Goal: Obtain resource: Download file/media

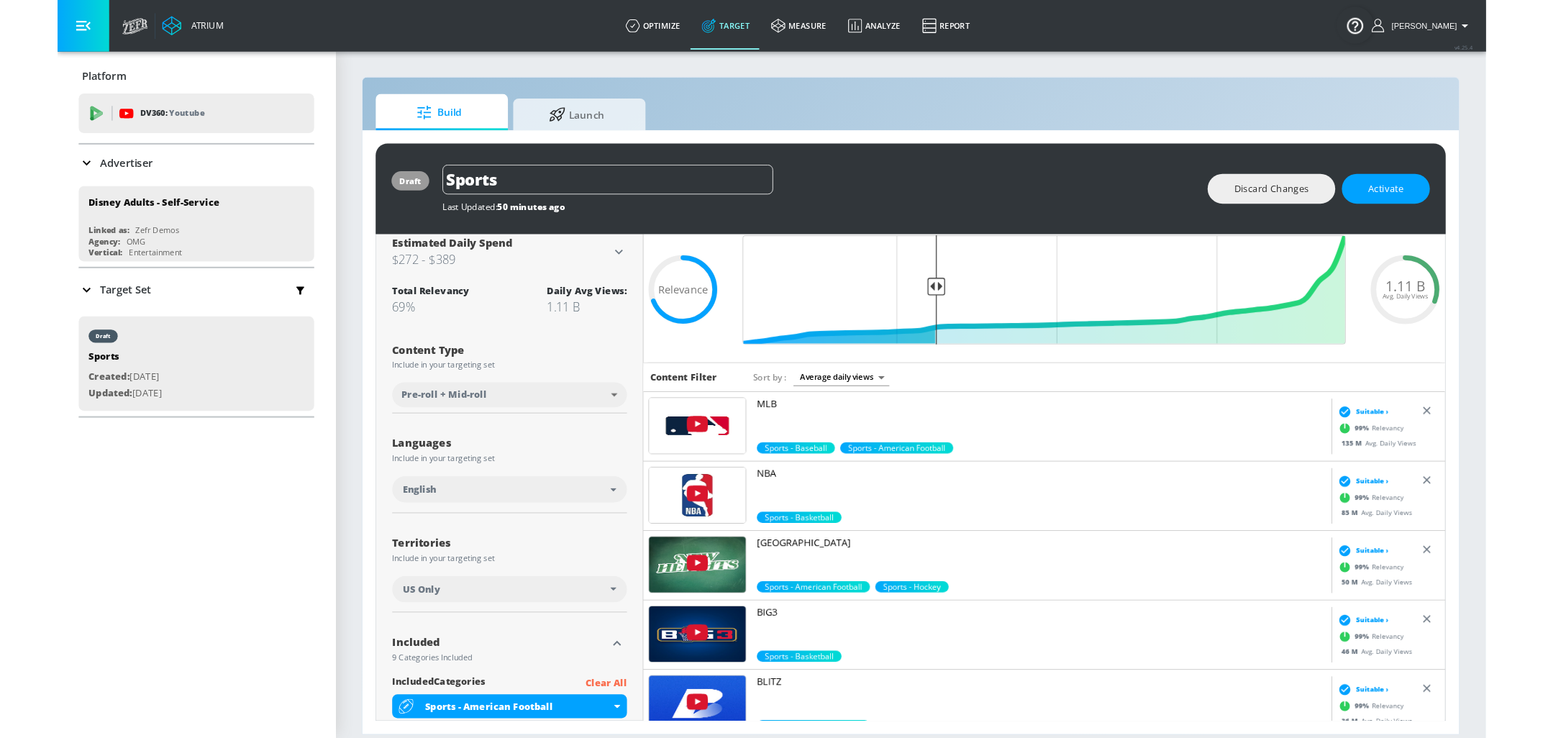
scroll to position [11, 0]
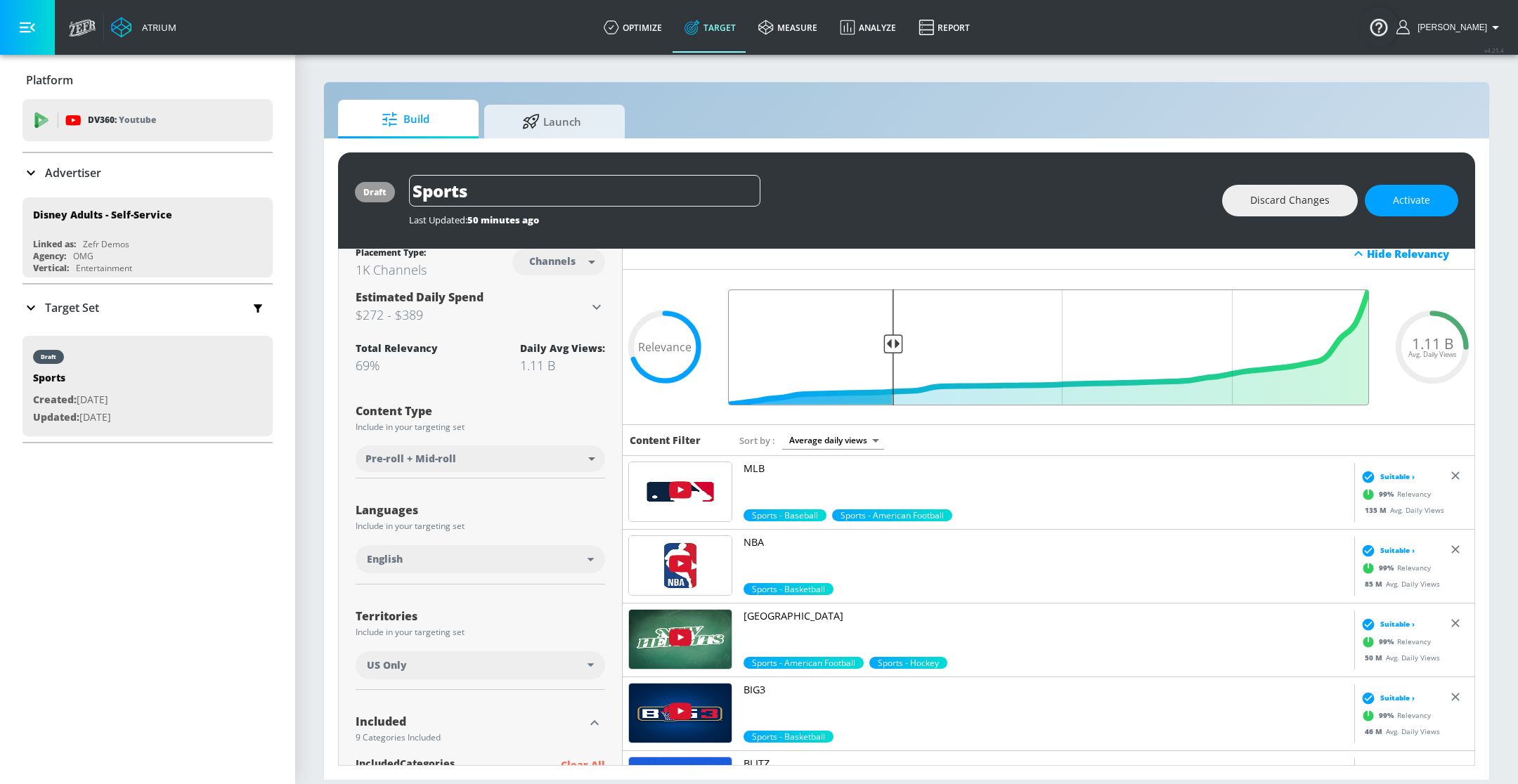
drag, startPoint x: 946, startPoint y: 342, endPoint x: 891, endPoint y: 348, distance: 55.3
type input "0.75"
click at [891, 348] on input "Final Threshold" at bounding box center [1048, 347] width 655 height 116
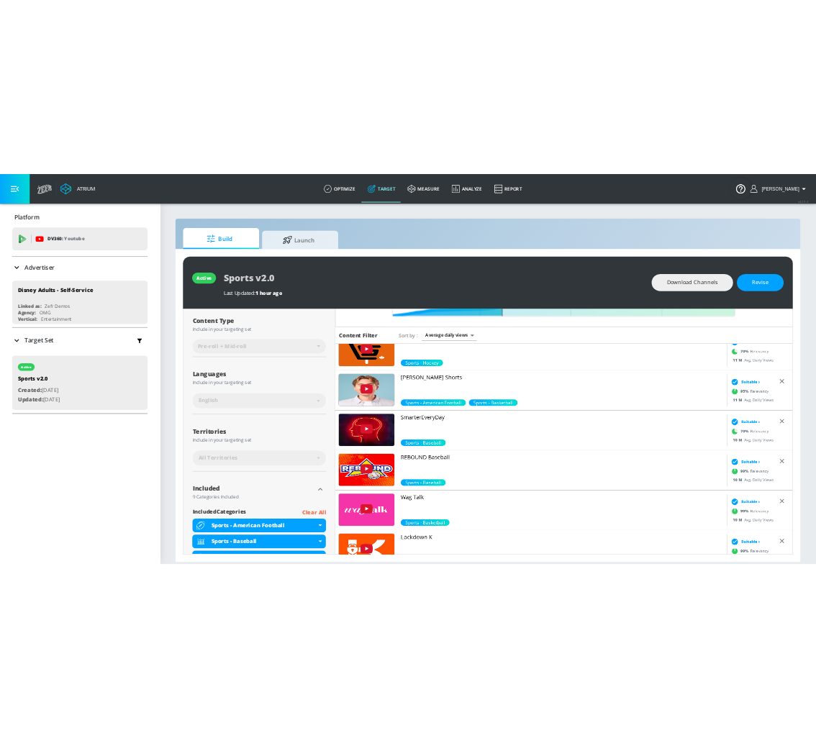
scroll to position [1293, 0]
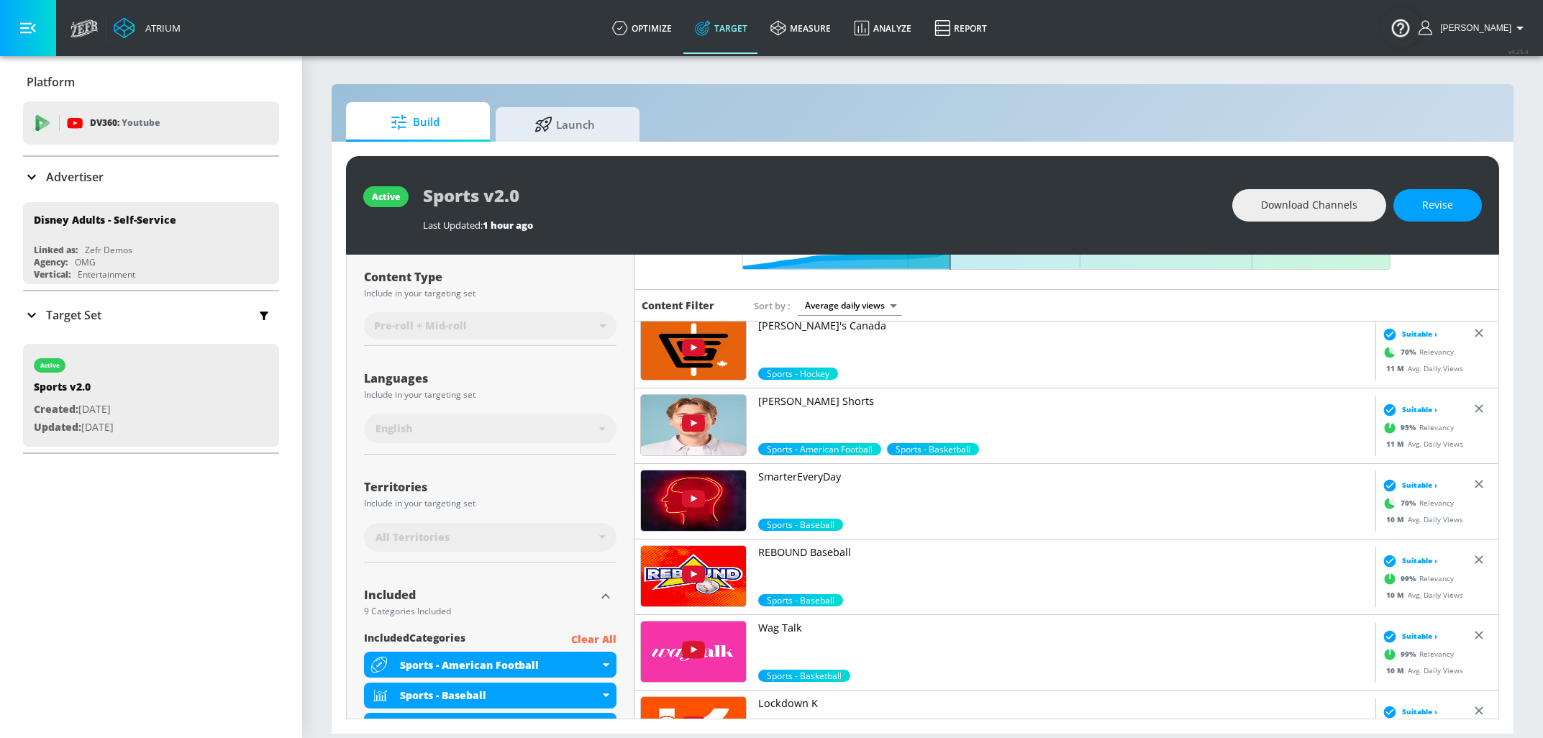
click at [793, 399] on p "[PERSON_NAME] Shorts" at bounding box center [1064, 401] width 612 height 14
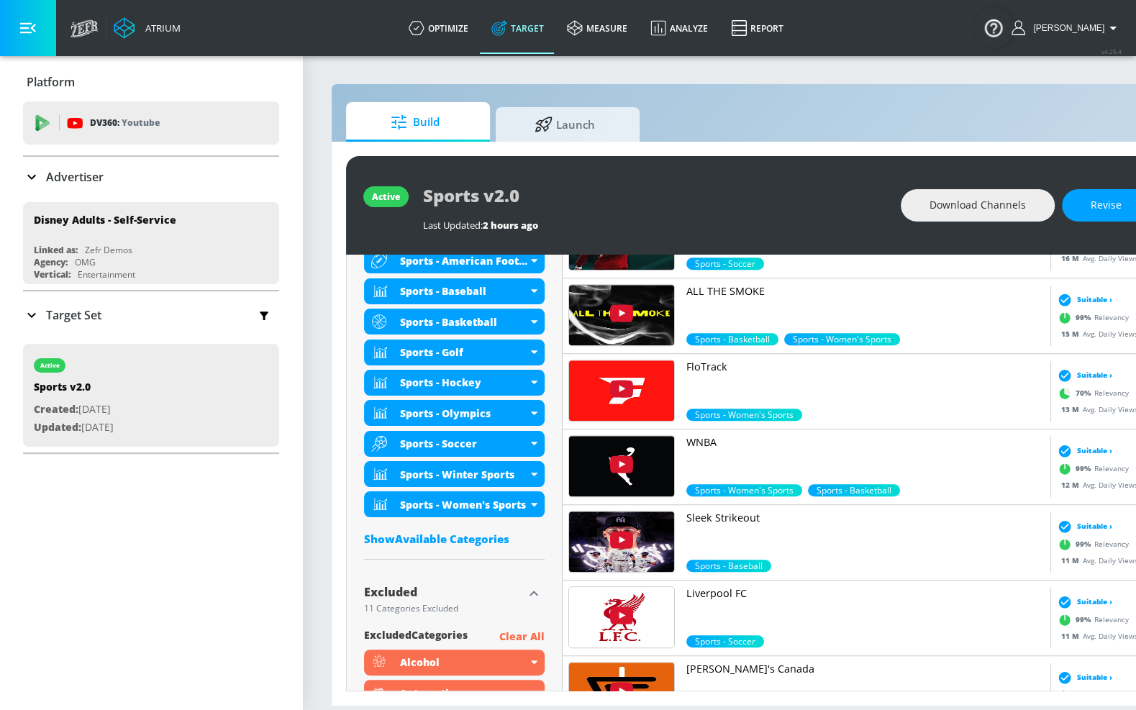
scroll to position [567, 0]
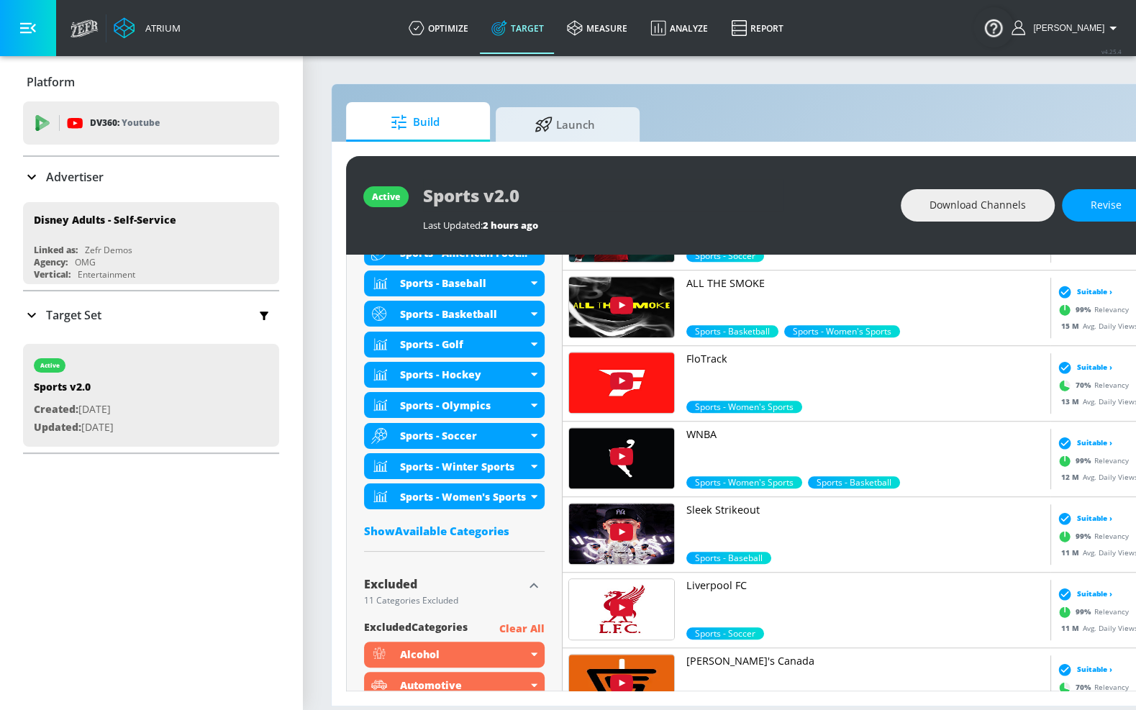
click at [452, 533] on div "Show Available Categories" at bounding box center [454, 531] width 181 height 14
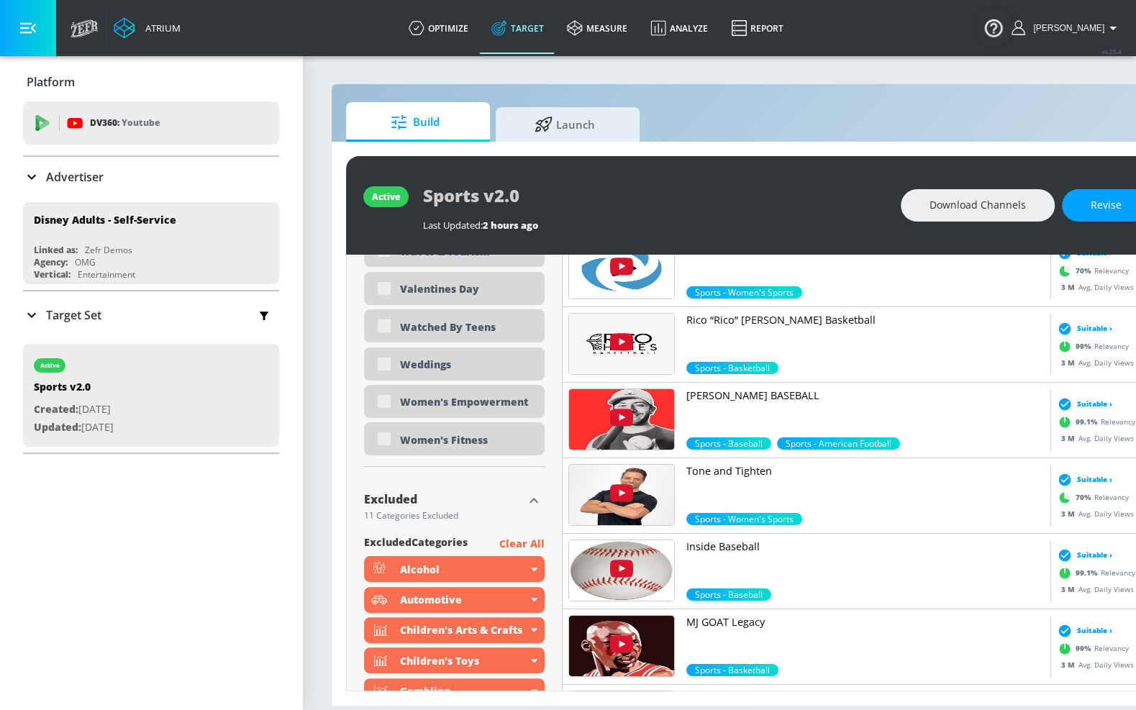
scroll to position [4289, 0]
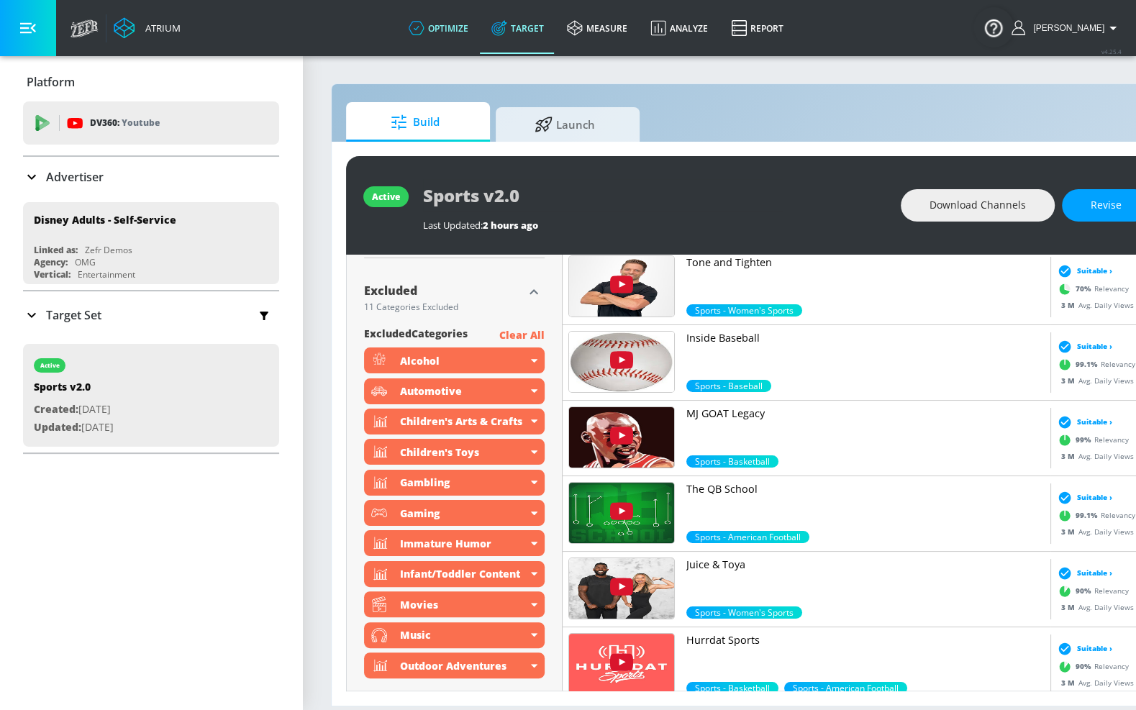
click at [477, 26] on link "optimize" at bounding box center [438, 28] width 83 height 52
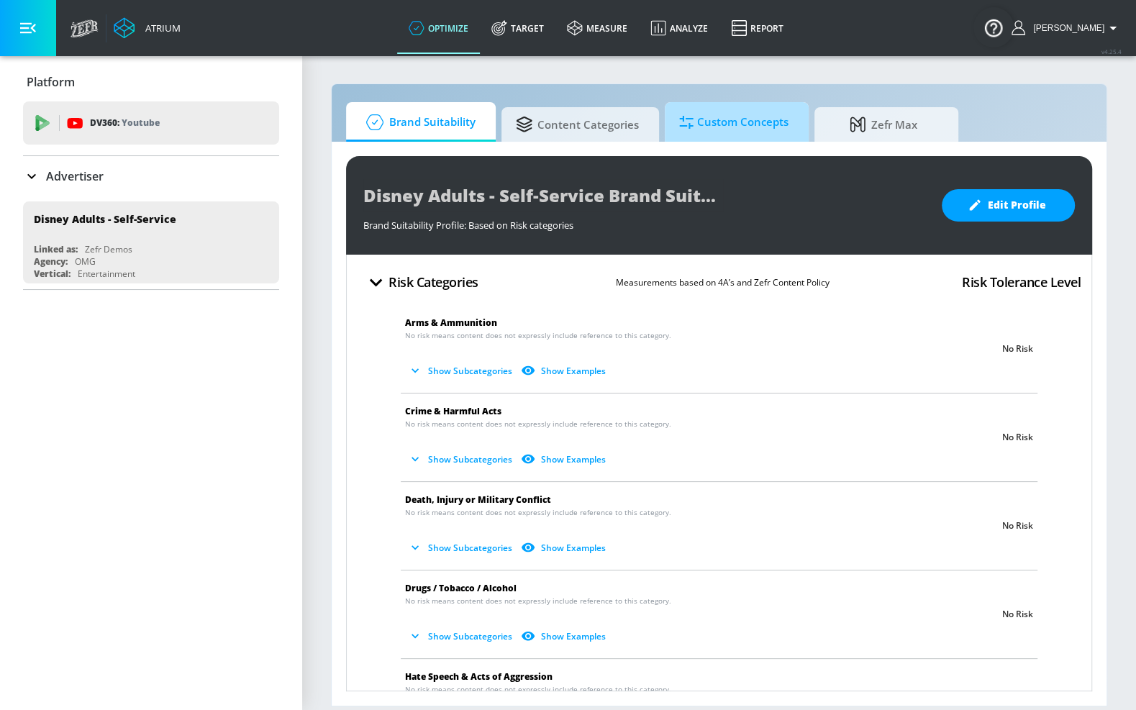
click at [737, 125] on span "Custom Concepts" at bounding box center [733, 122] width 109 height 35
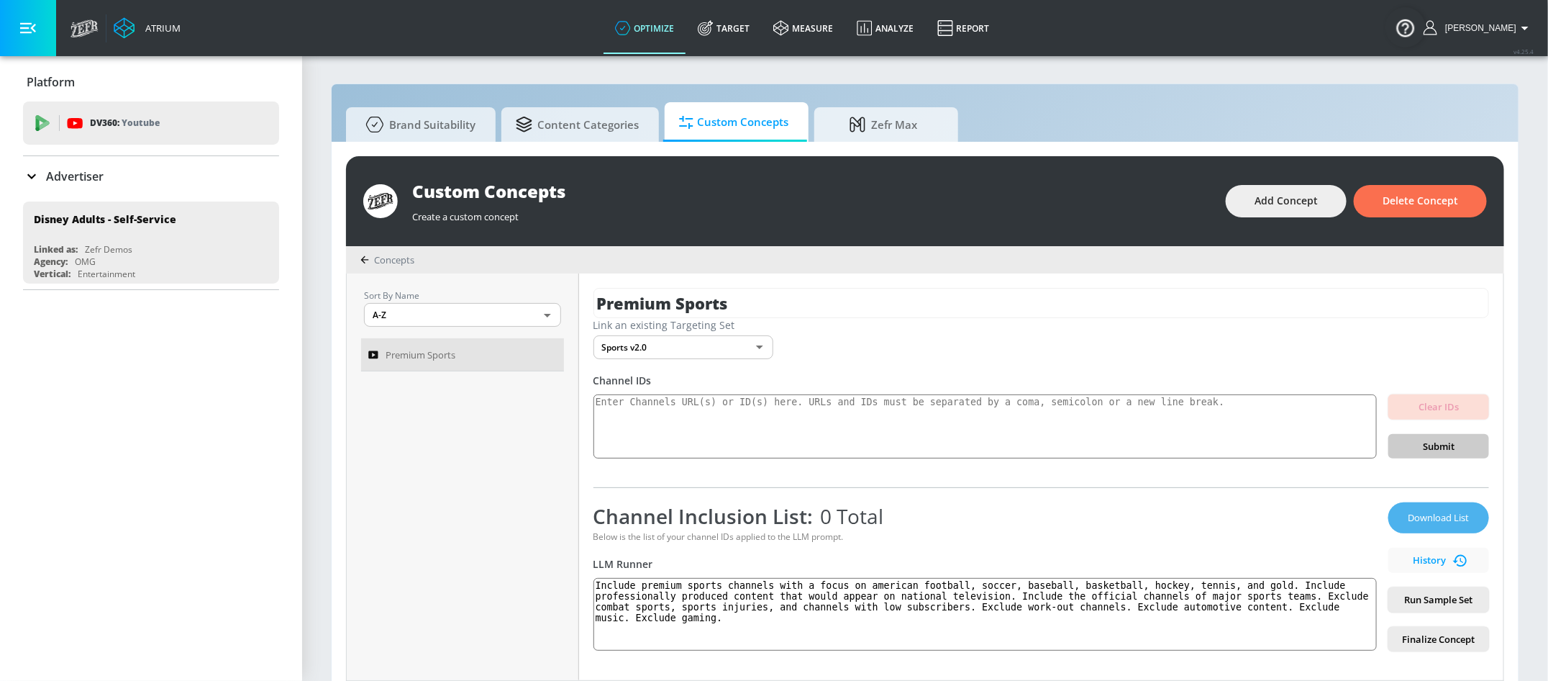
click at [1439, 522] on span "Download List" at bounding box center [1439, 517] width 72 height 17
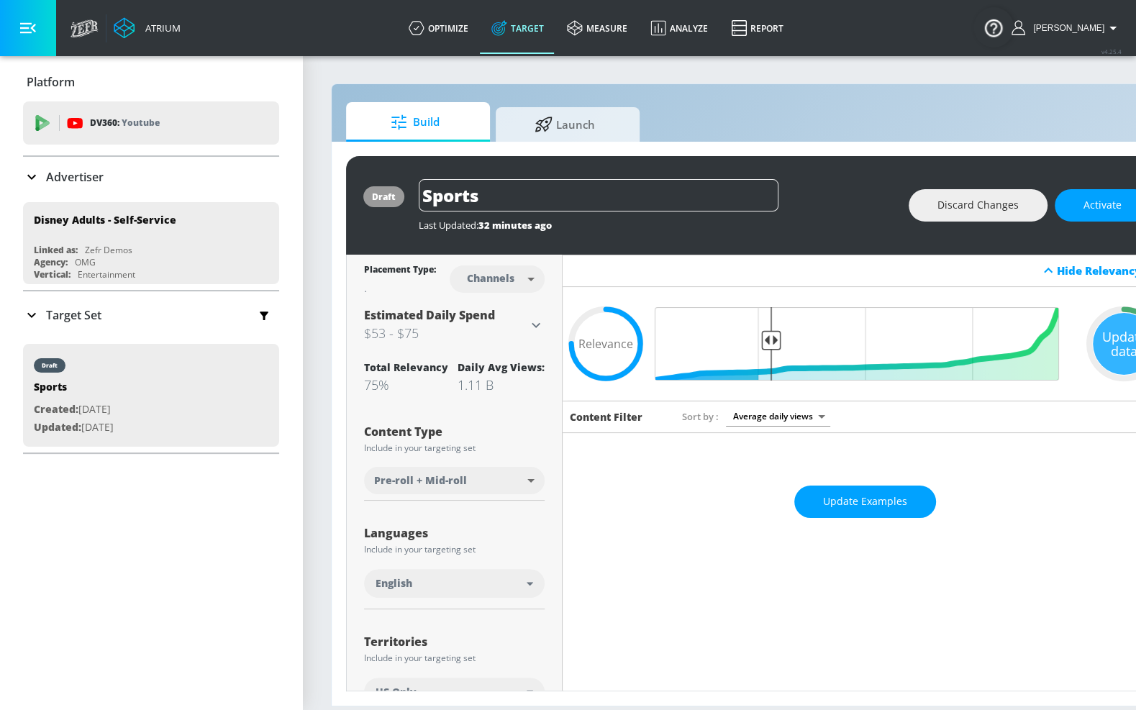
scroll to position [11, 0]
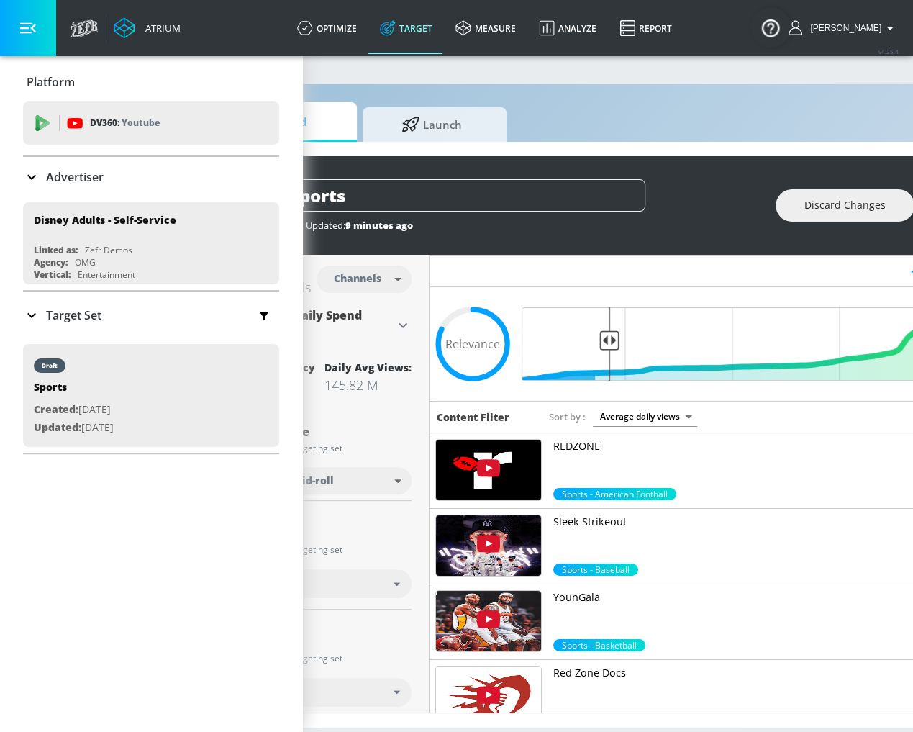
scroll to position [0, 142]
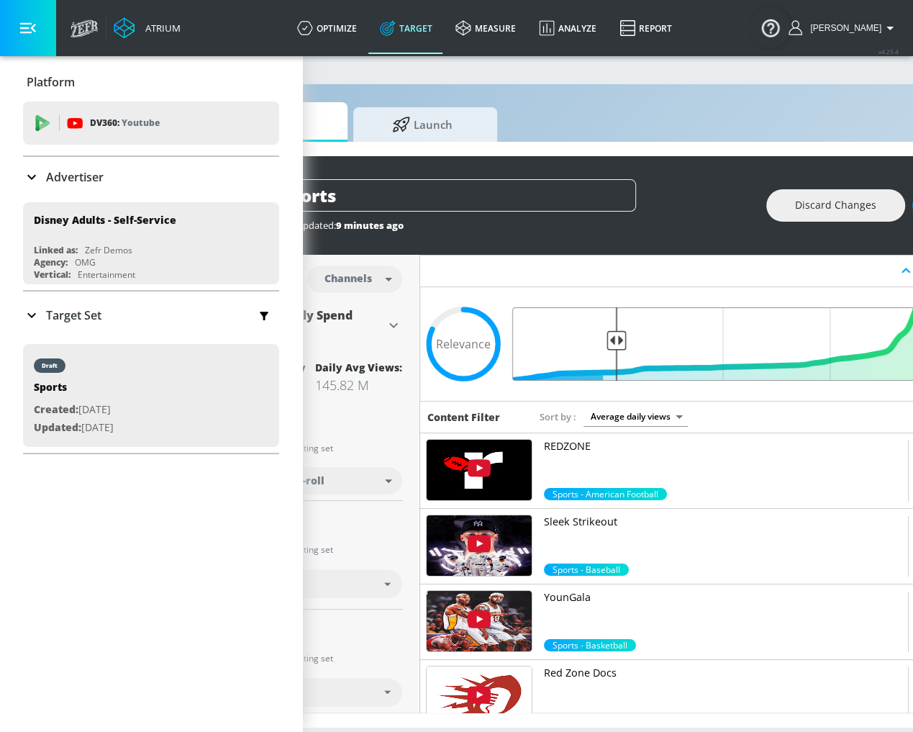
drag, startPoint x: 599, startPoint y: 339, endPoint x: 615, endPoint y: 350, distance: 19.2
click at [615, 350] on input "Final Threshold" at bounding box center [722, 343] width 403 height 73
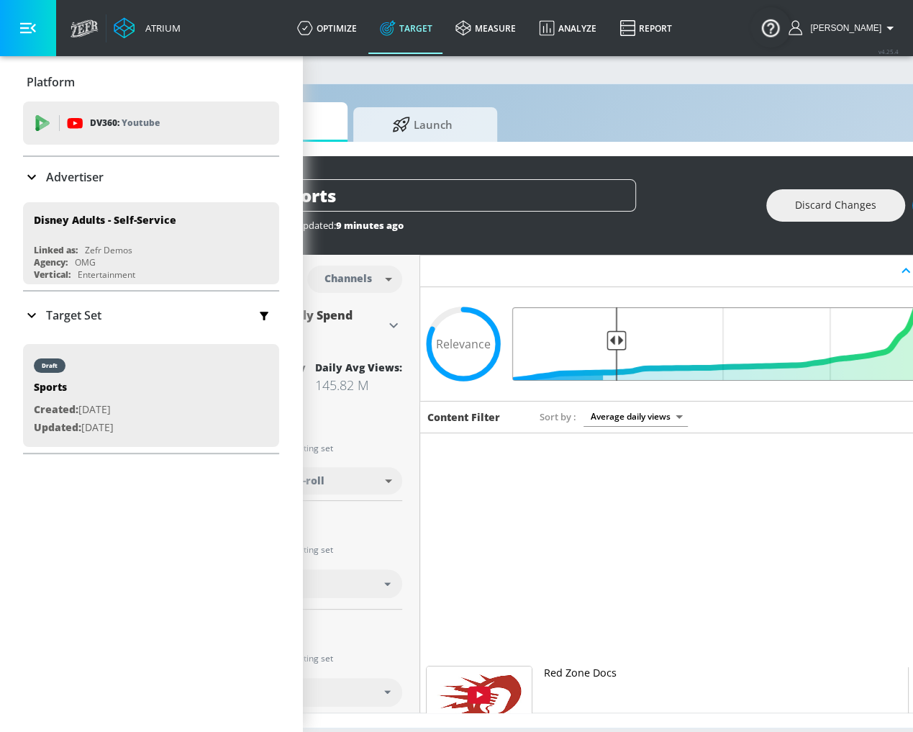
scroll to position [0, 0]
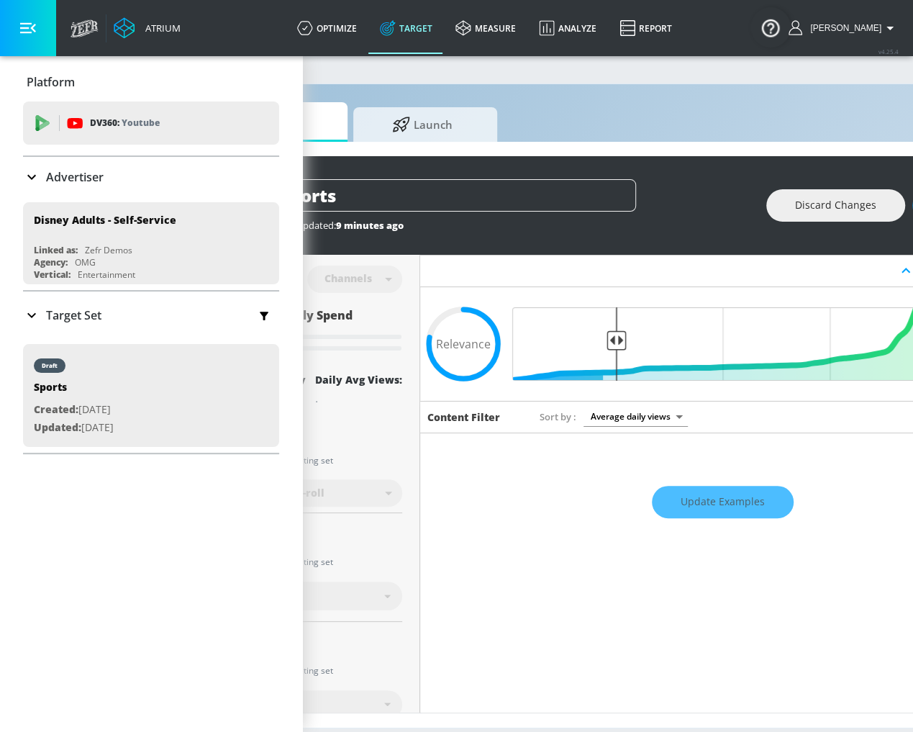
click at [723, 506] on div "Update Examples" at bounding box center [722, 502] width 604 height 50
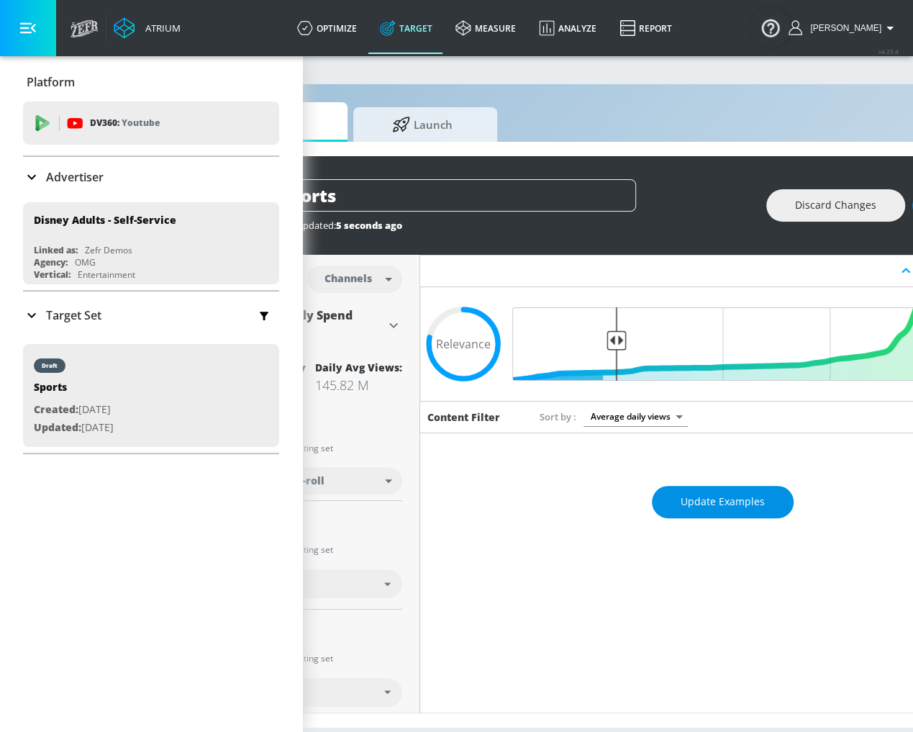
click at [686, 495] on span "Update Examples" at bounding box center [723, 502] width 84 height 18
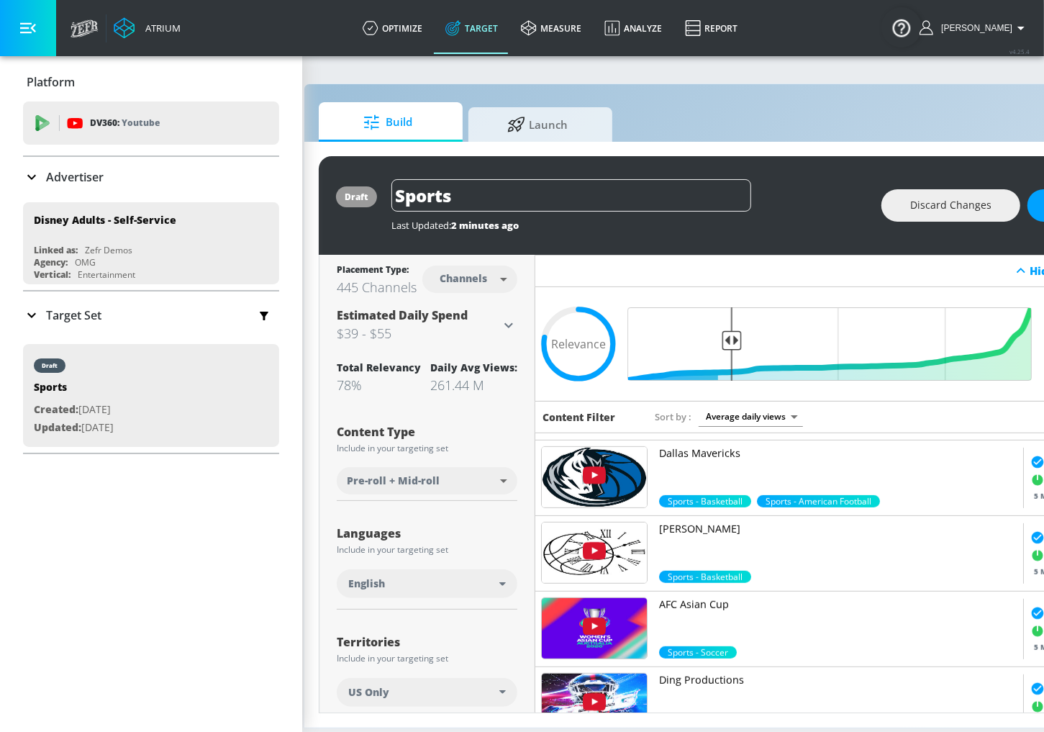
scroll to position [705, 0]
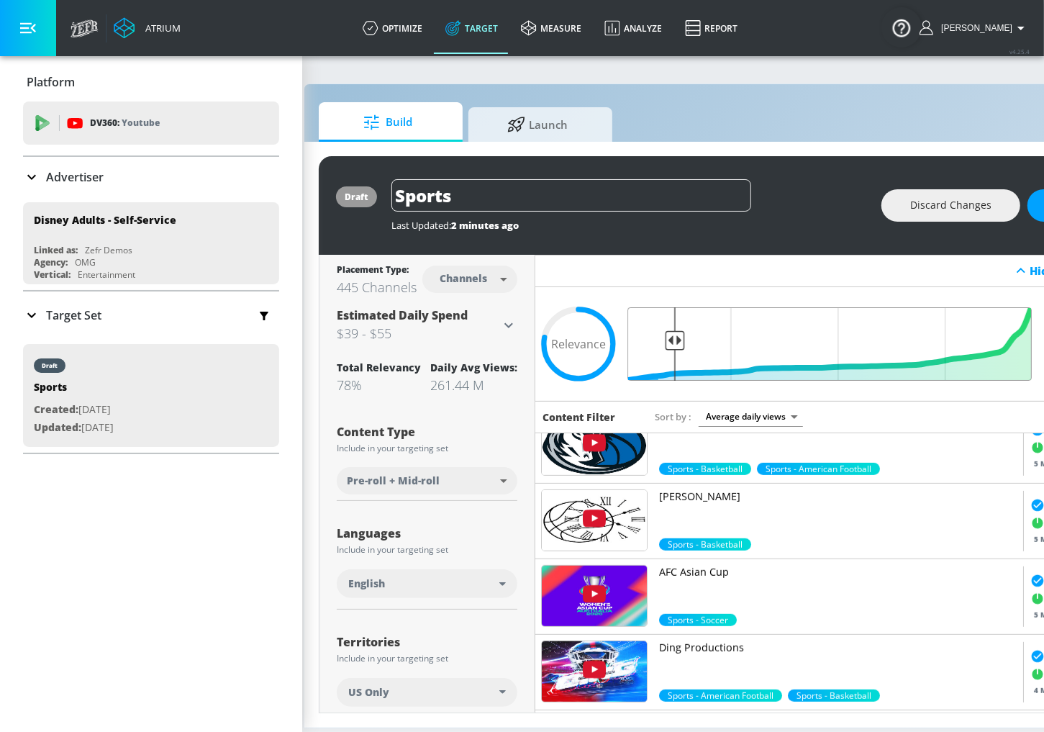
drag, startPoint x: 728, startPoint y: 341, endPoint x: 674, endPoint y: 341, distance: 54.0
click at [674, 341] on input "Final Threshold" at bounding box center [837, 343] width 403 height 73
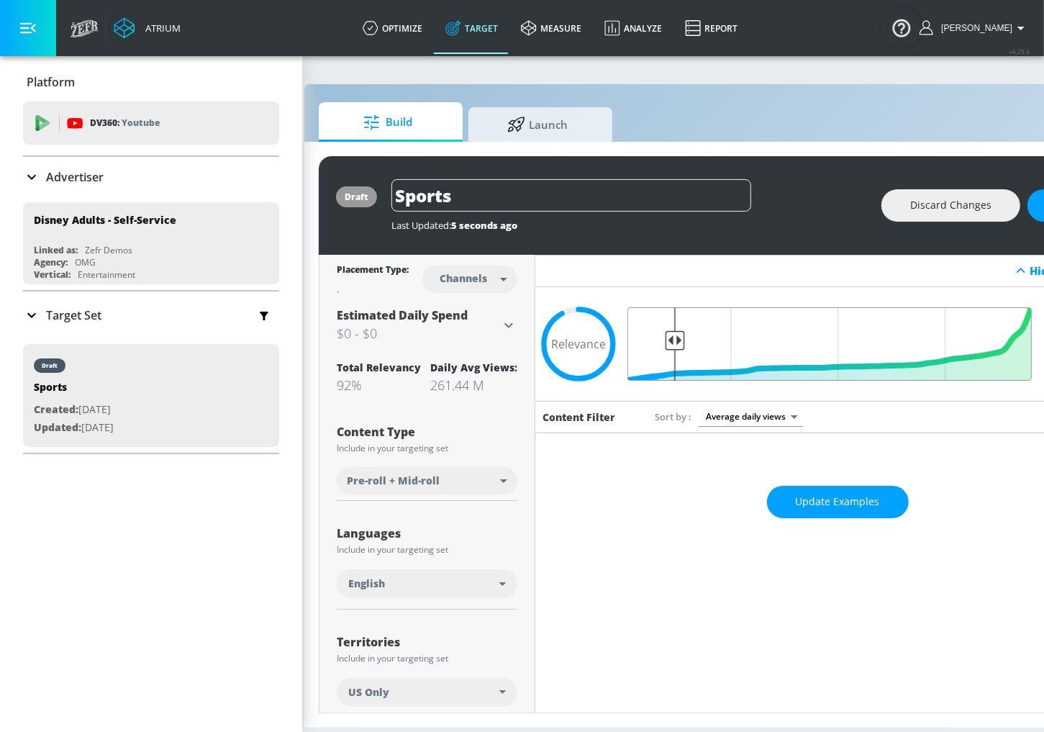
click at [674, 341] on input "Final Threshold" at bounding box center [837, 343] width 403 height 73
click at [786, 478] on div "Update Examples" at bounding box center [837, 502] width 604 height 50
click at [801, 508] on span "Update Examples" at bounding box center [838, 502] width 84 height 18
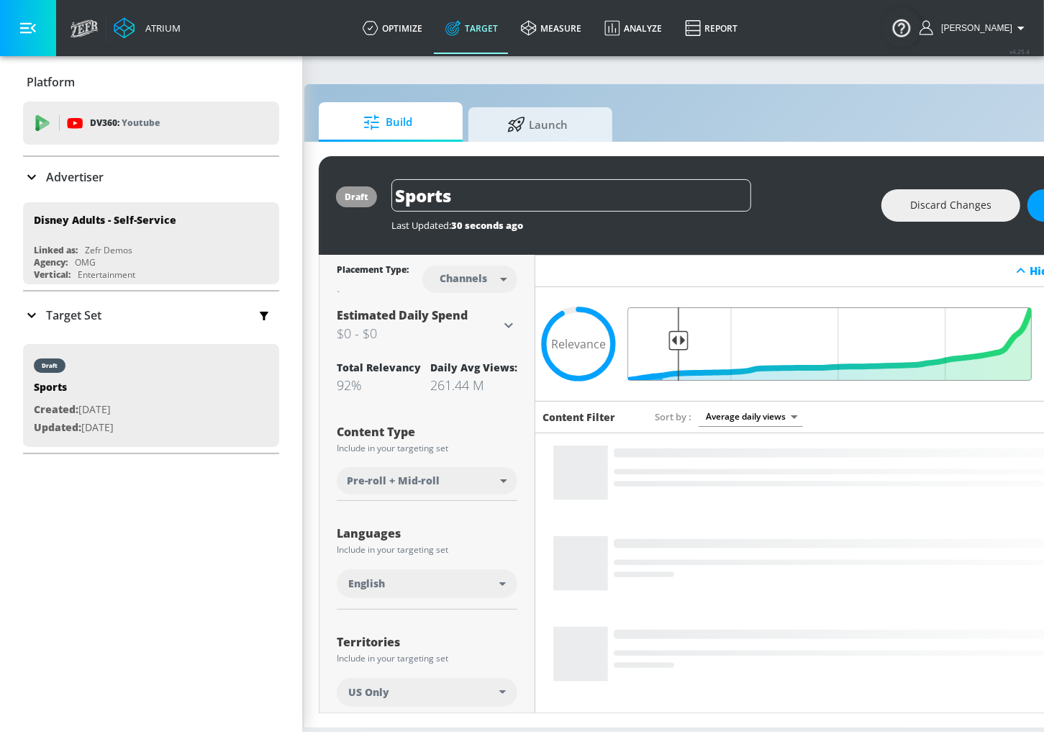
click at [676, 338] on input "Final Threshold" at bounding box center [837, 343] width 403 height 73
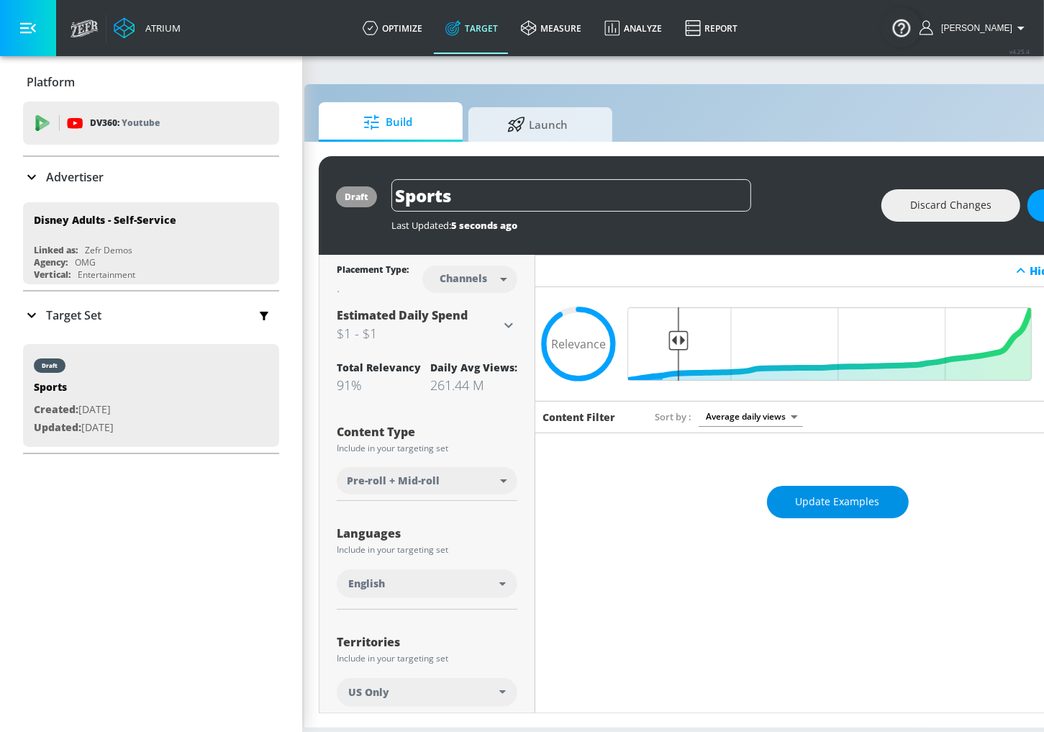
click at [835, 497] on span "Update Examples" at bounding box center [838, 502] width 84 height 18
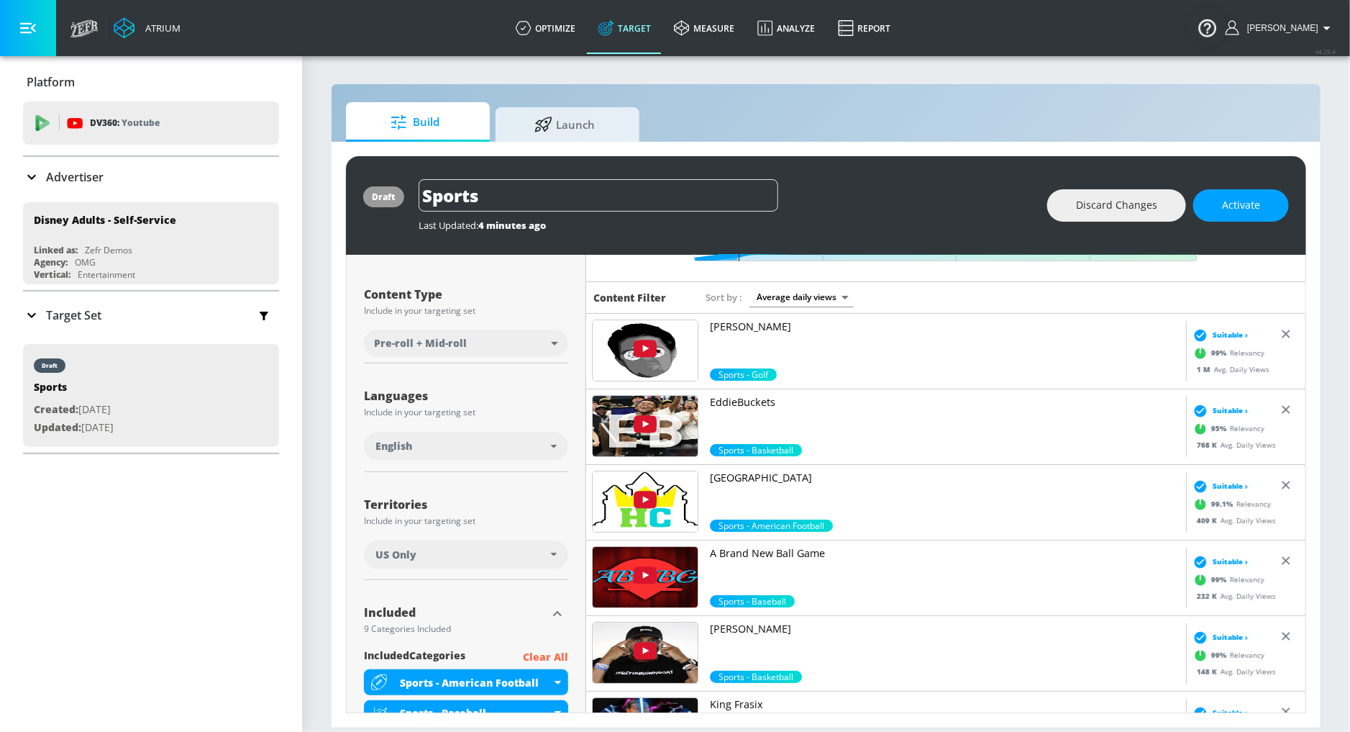
scroll to position [4, 0]
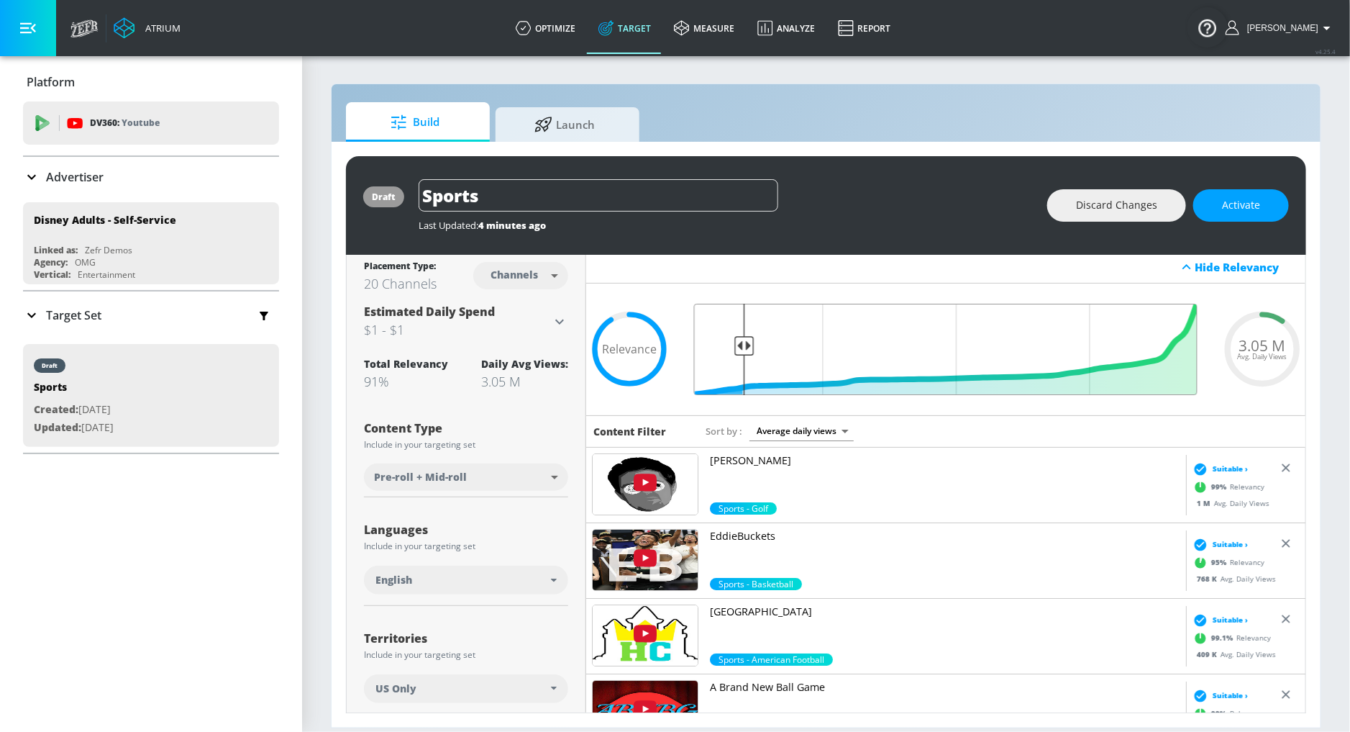
type input "0.9"
click at [742, 344] on input "Final Threshold" at bounding box center [946, 349] width 518 height 91
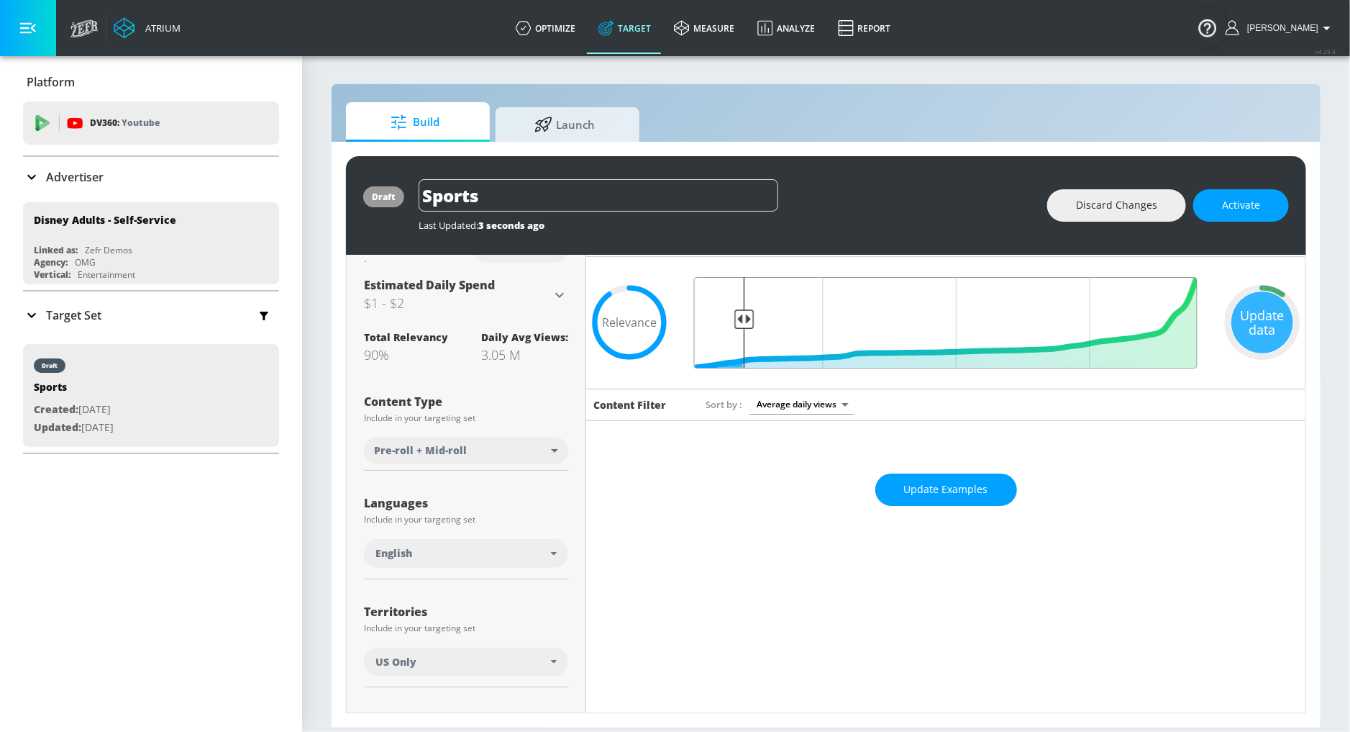
scroll to position [29, 0]
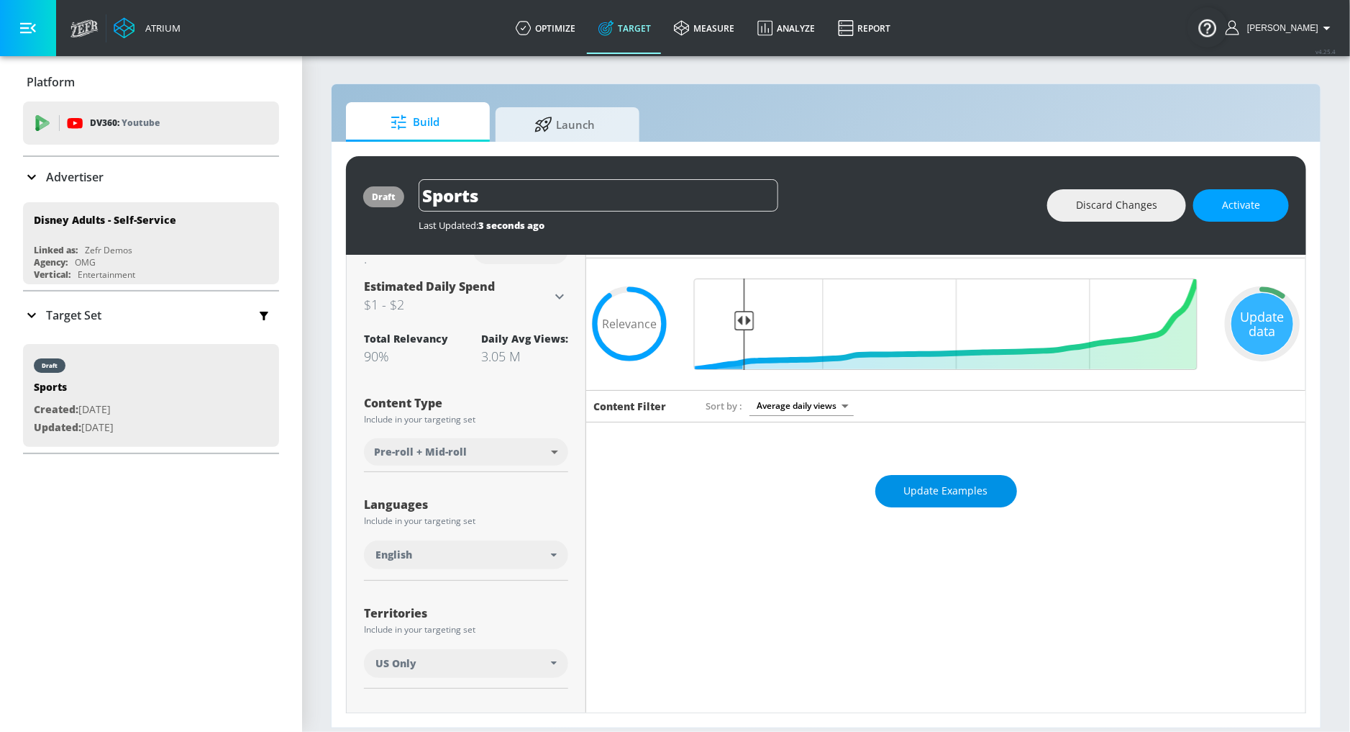
click at [912, 491] on span "Update Examples" at bounding box center [946, 491] width 84 height 18
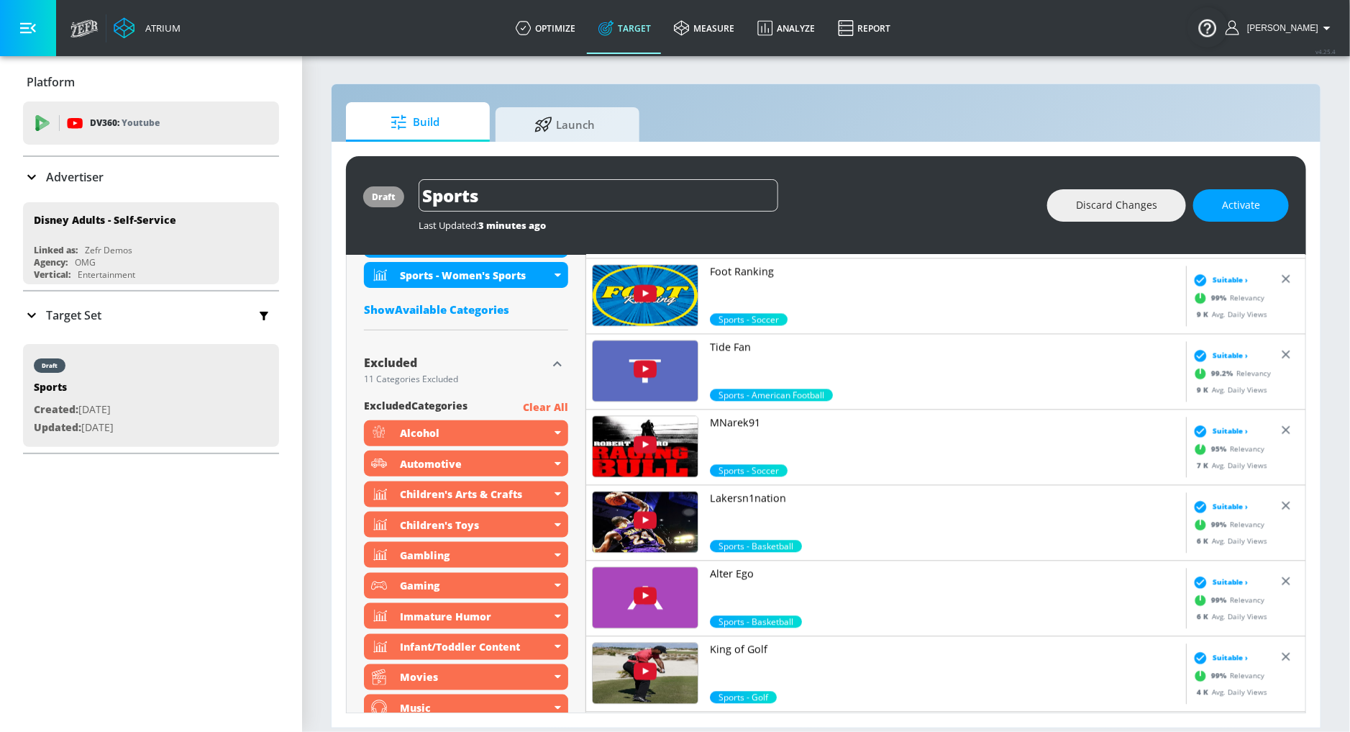
scroll to position [790, 0]
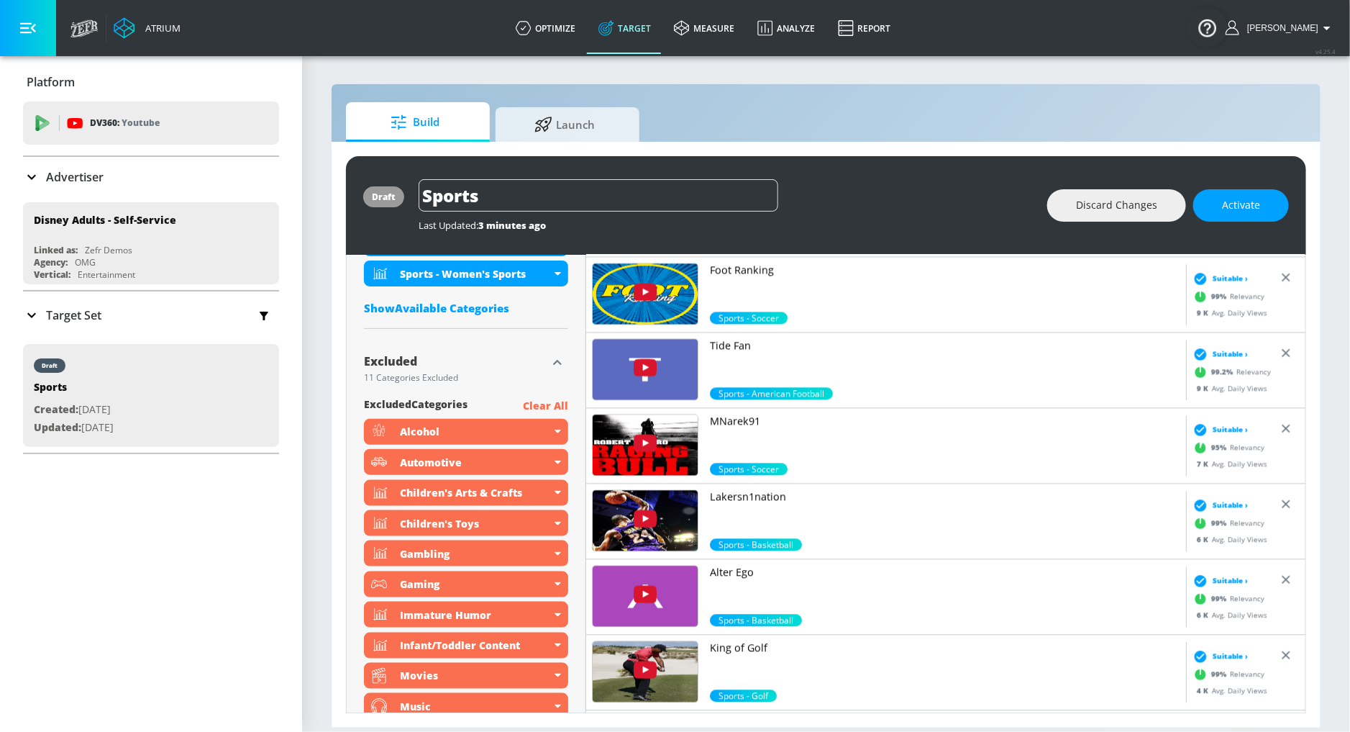
click at [729, 424] on p "MNarek91" at bounding box center [945, 421] width 471 height 14
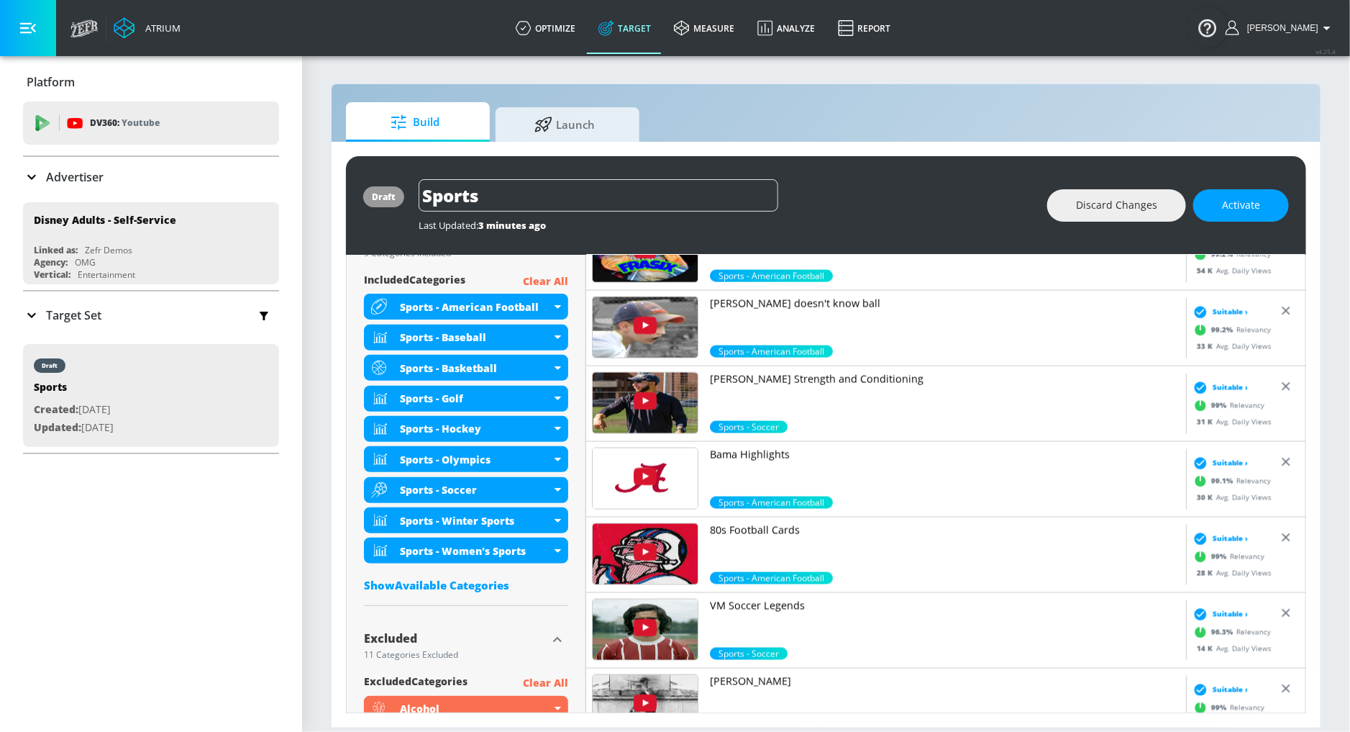
scroll to position [509, 0]
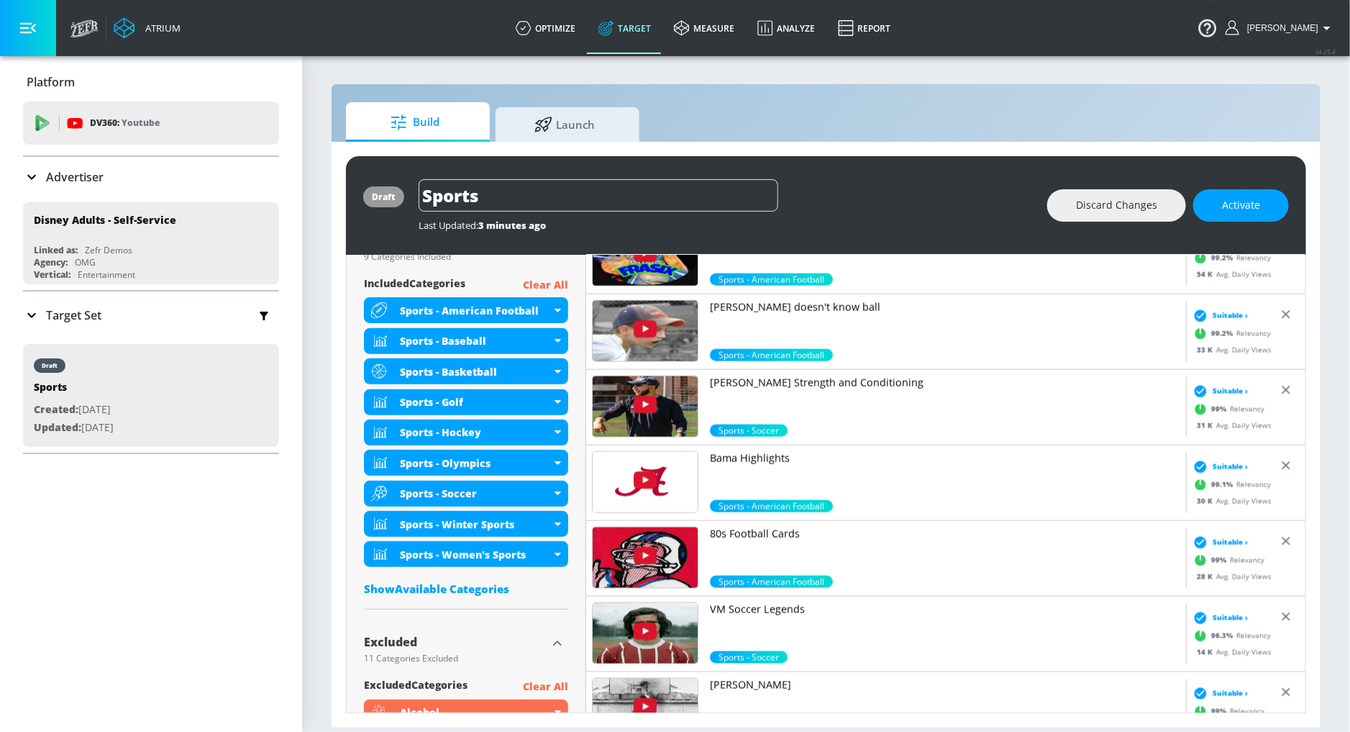
click at [466, 589] on div "Show Available Categories" at bounding box center [466, 588] width 204 height 14
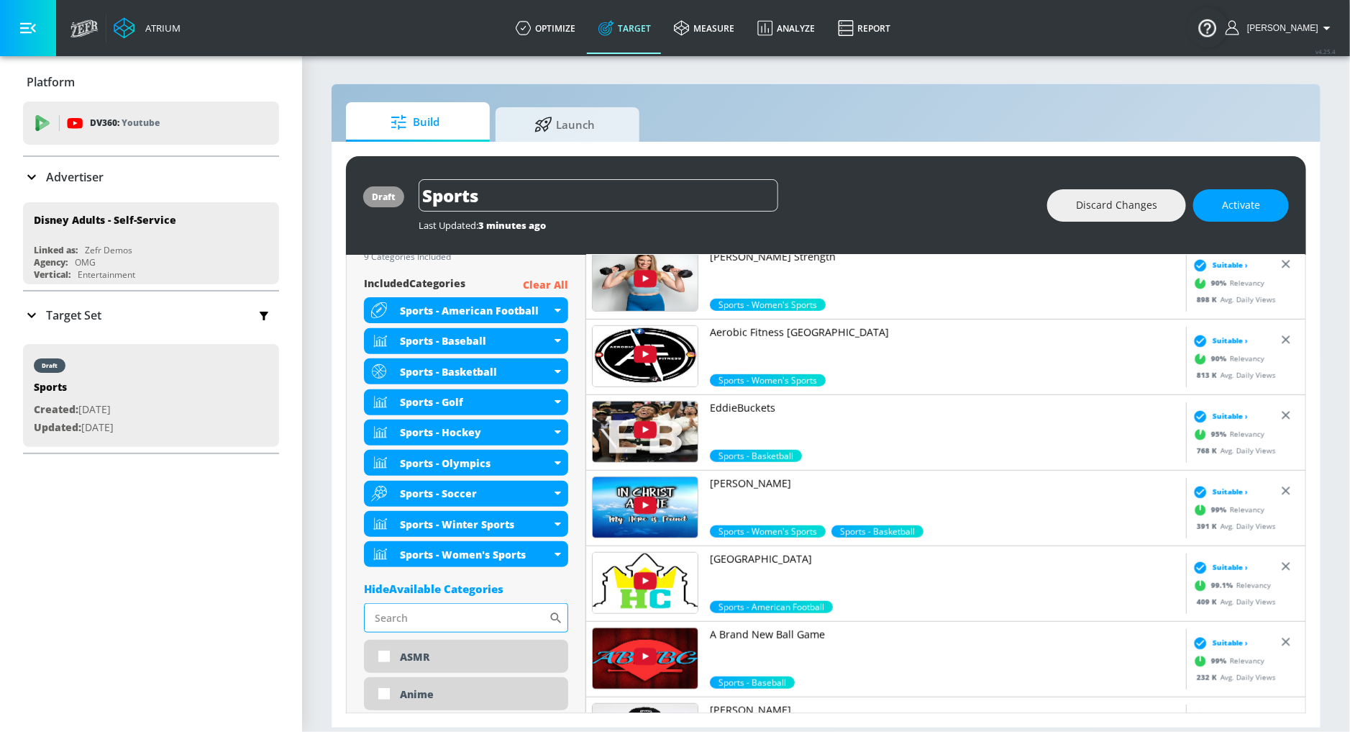
click at [469, 616] on input "Sort By" at bounding box center [456, 617] width 185 height 29
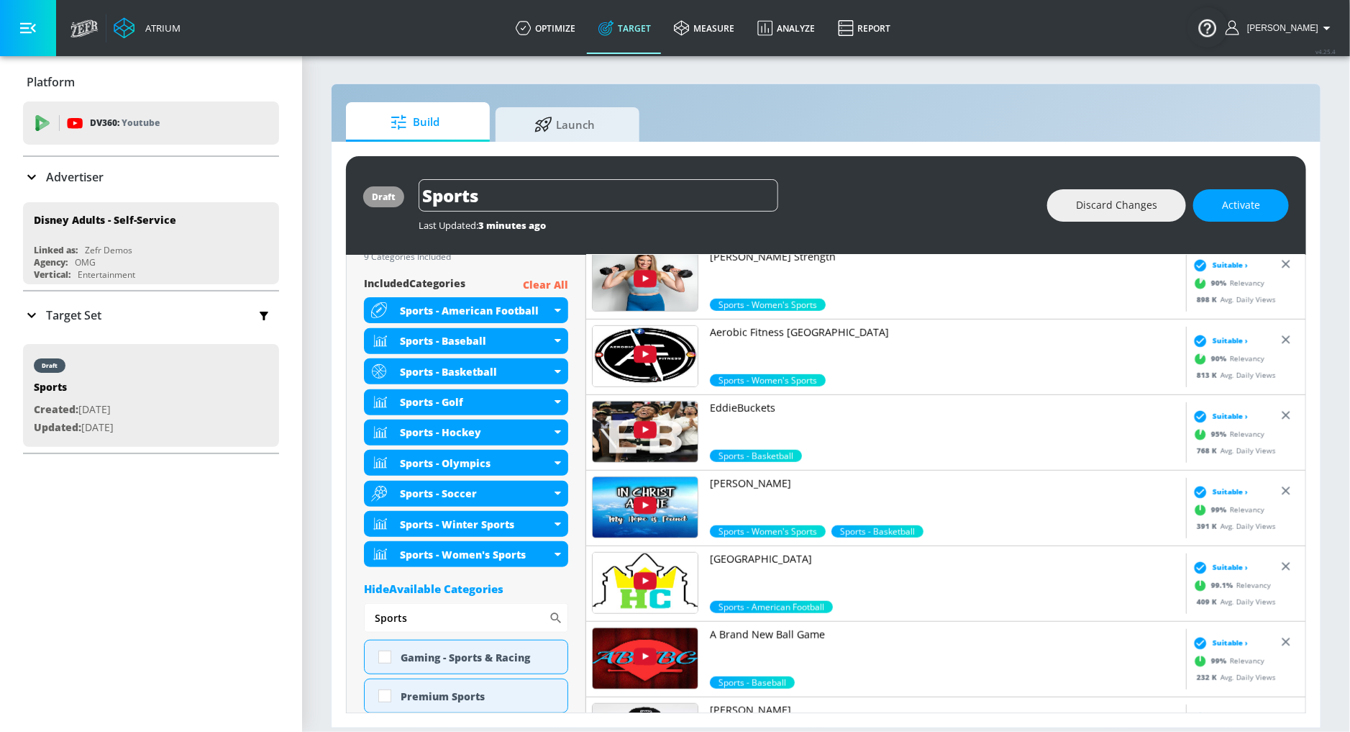
scroll to position [606, 0]
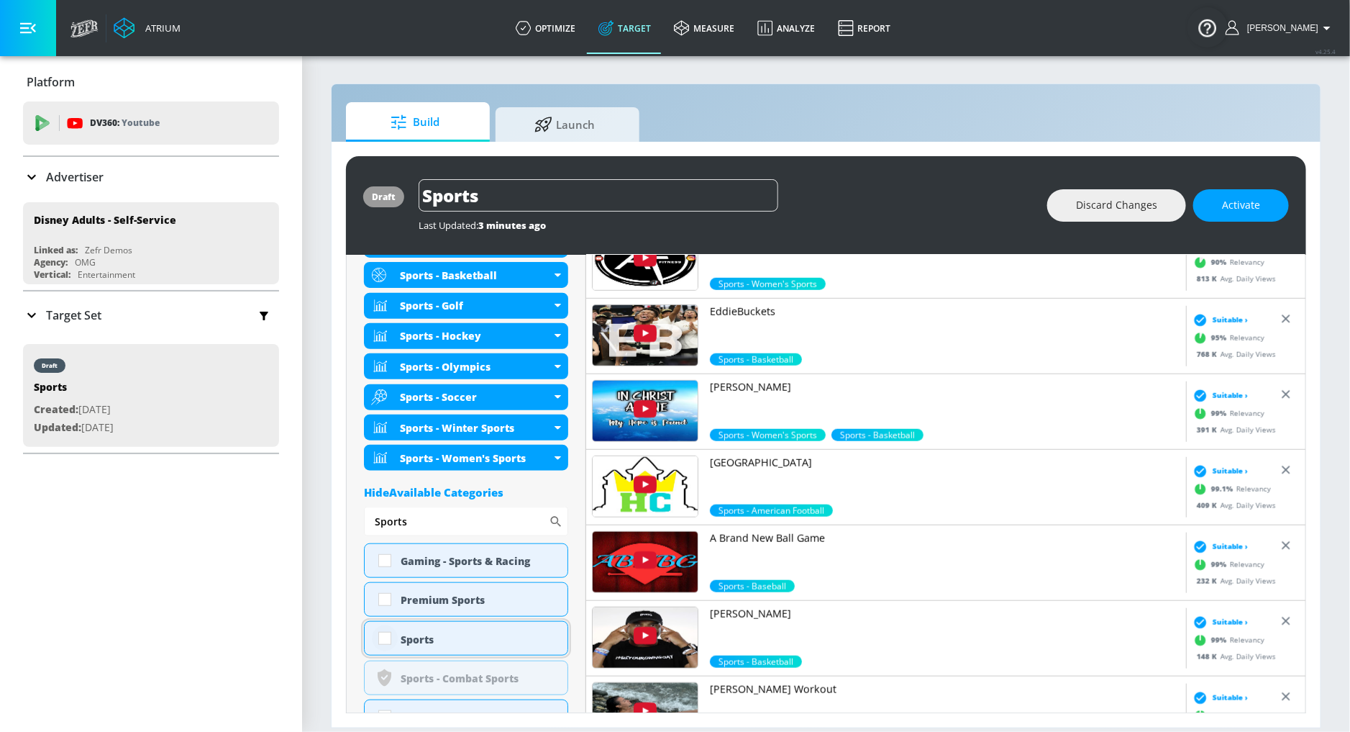
type input "Sports"
click at [394, 638] on input "checkbox" at bounding box center [385, 638] width 26 height 26
checkbox input "true"
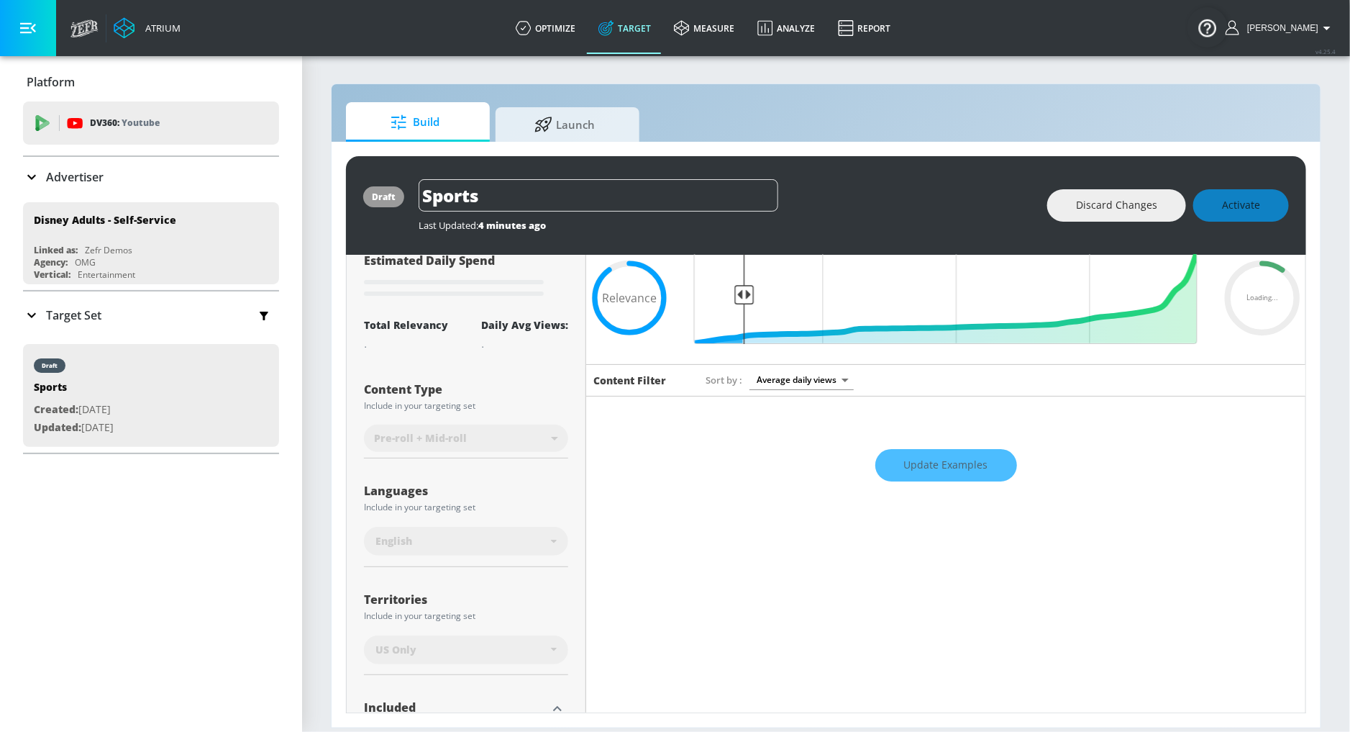
scroll to position [0, 0]
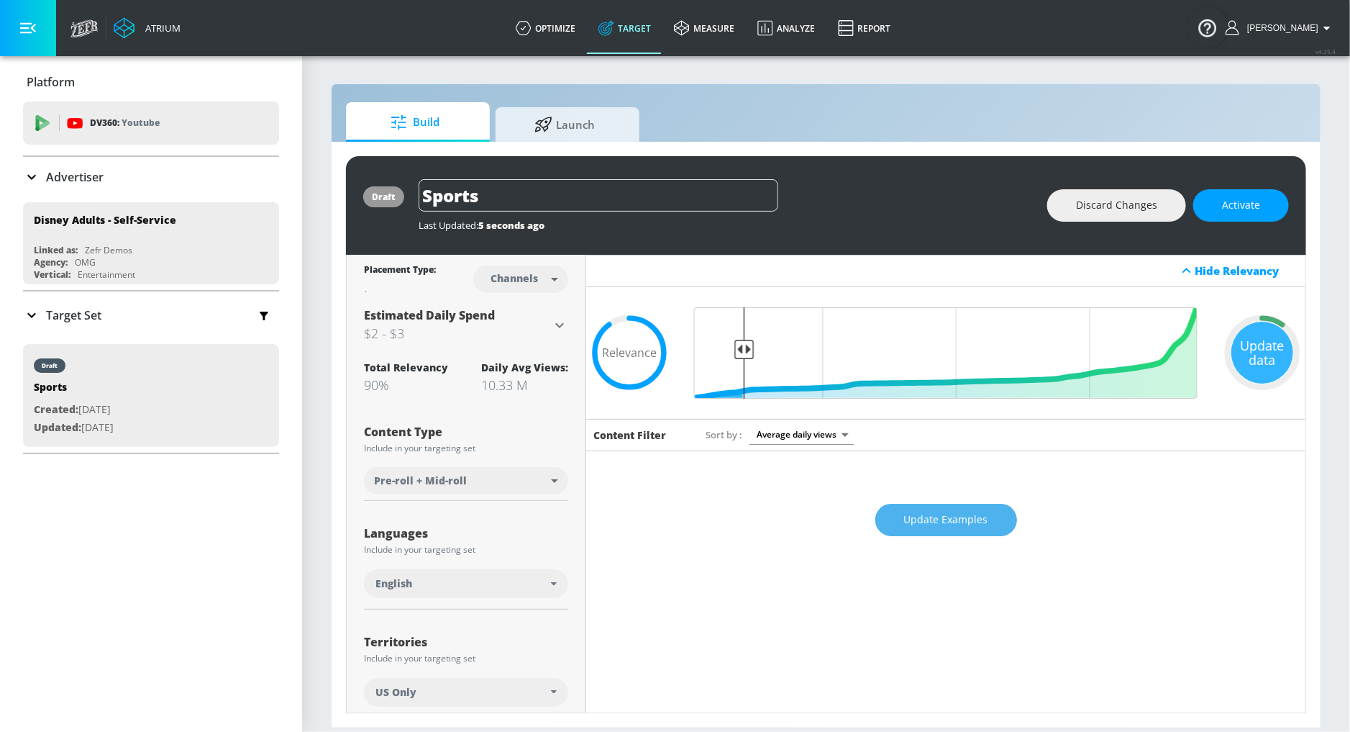
click at [912, 522] on span "Update Examples" at bounding box center [946, 520] width 84 height 18
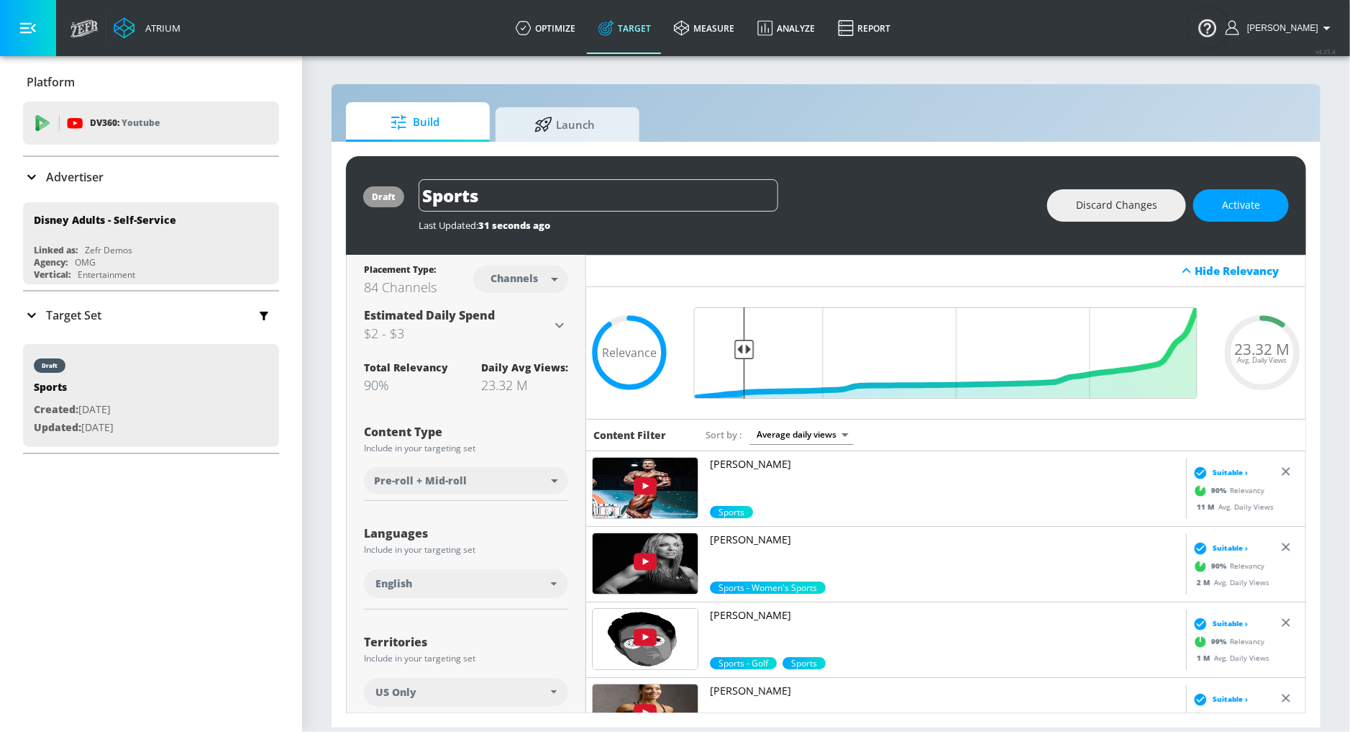
click at [753, 458] on p "Chris Bumstead" at bounding box center [945, 464] width 471 height 14
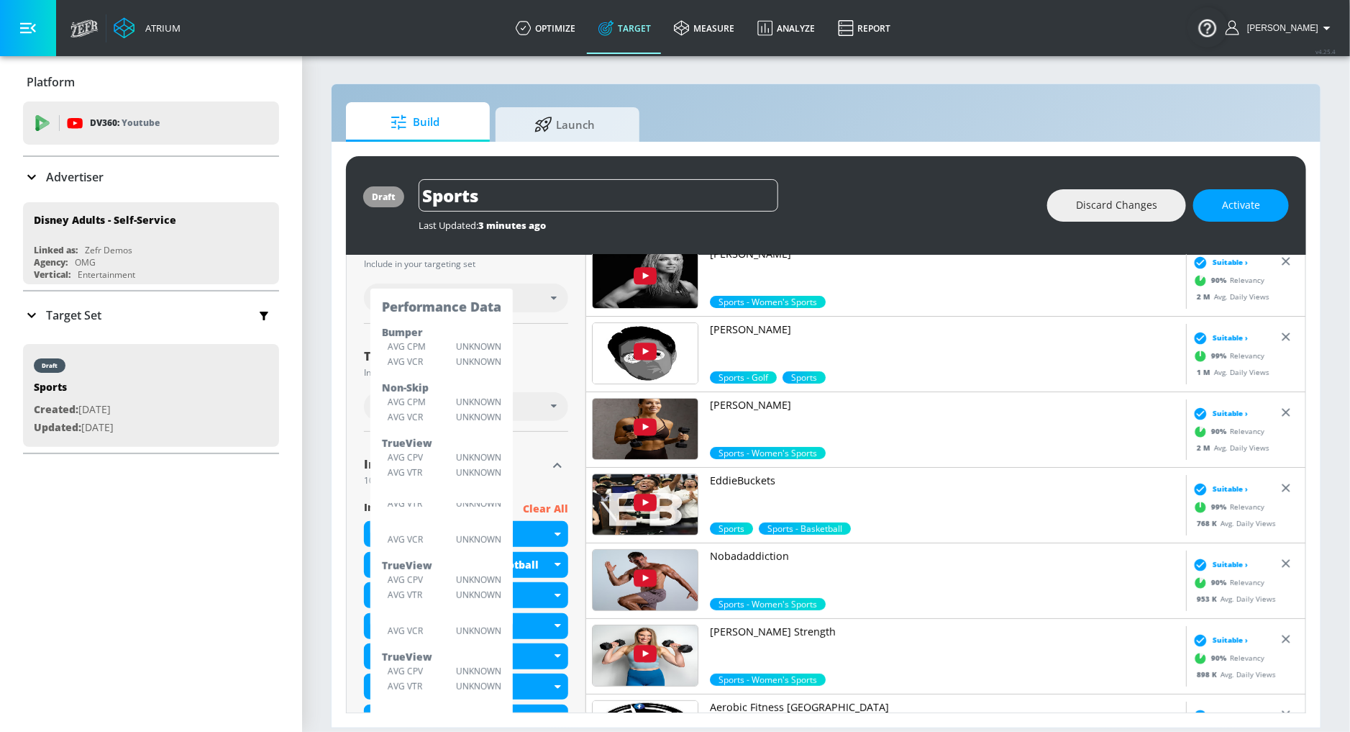
scroll to position [281, 0]
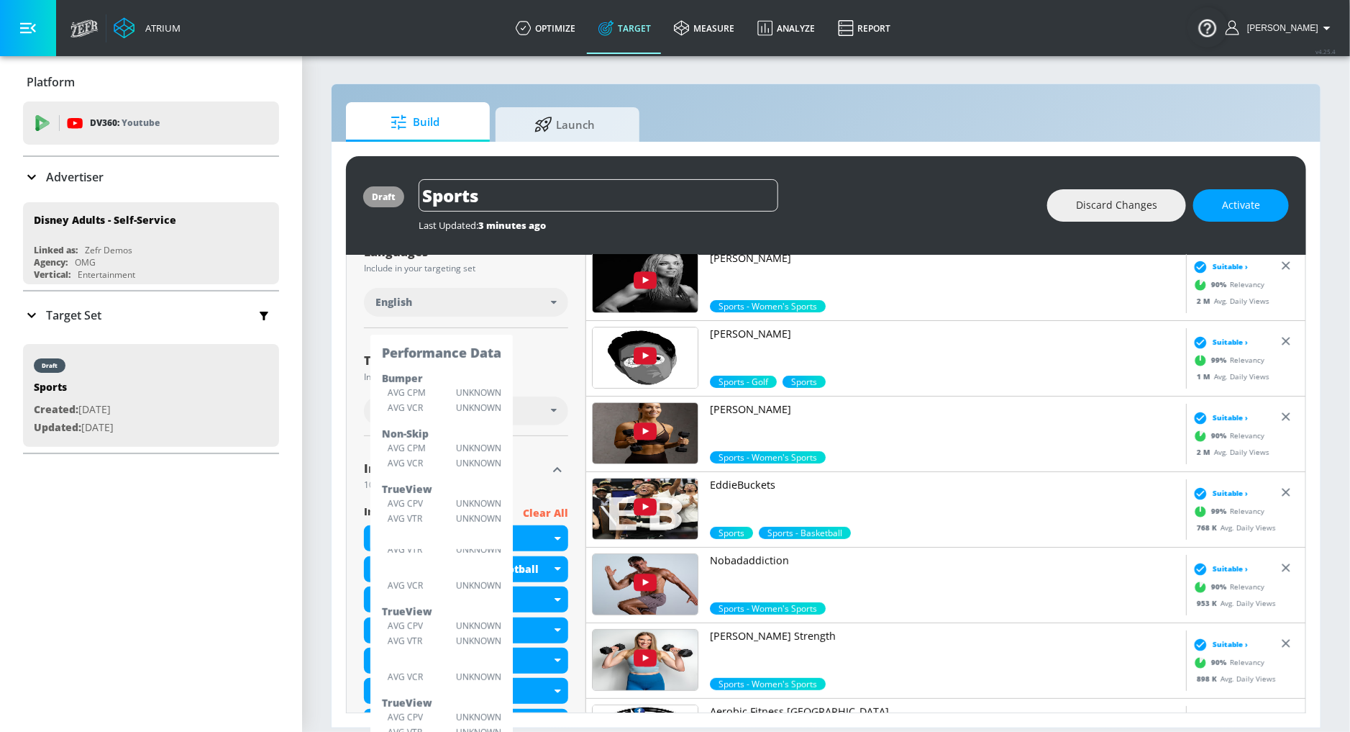
click at [534, 353] on div "Territories Include in your targeting set" at bounding box center [466, 368] width 204 height 34
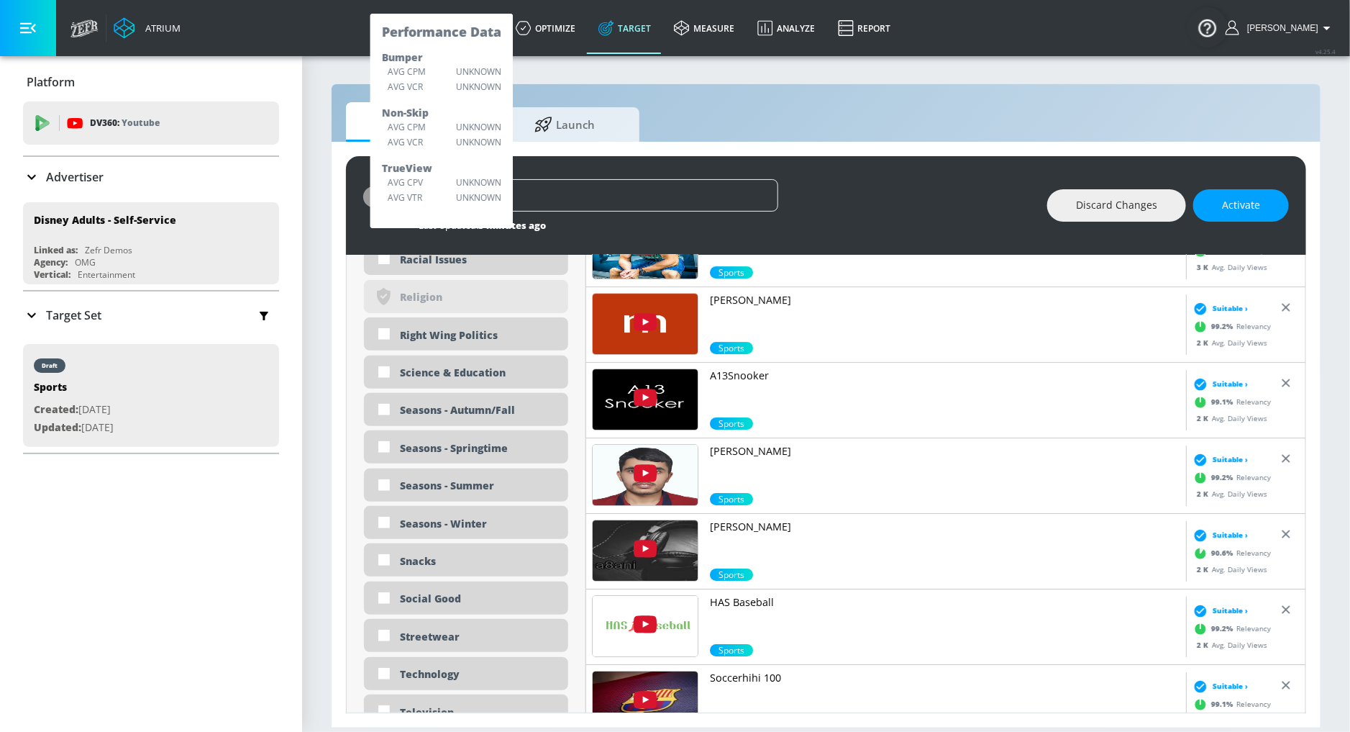
scroll to position [3973, 0]
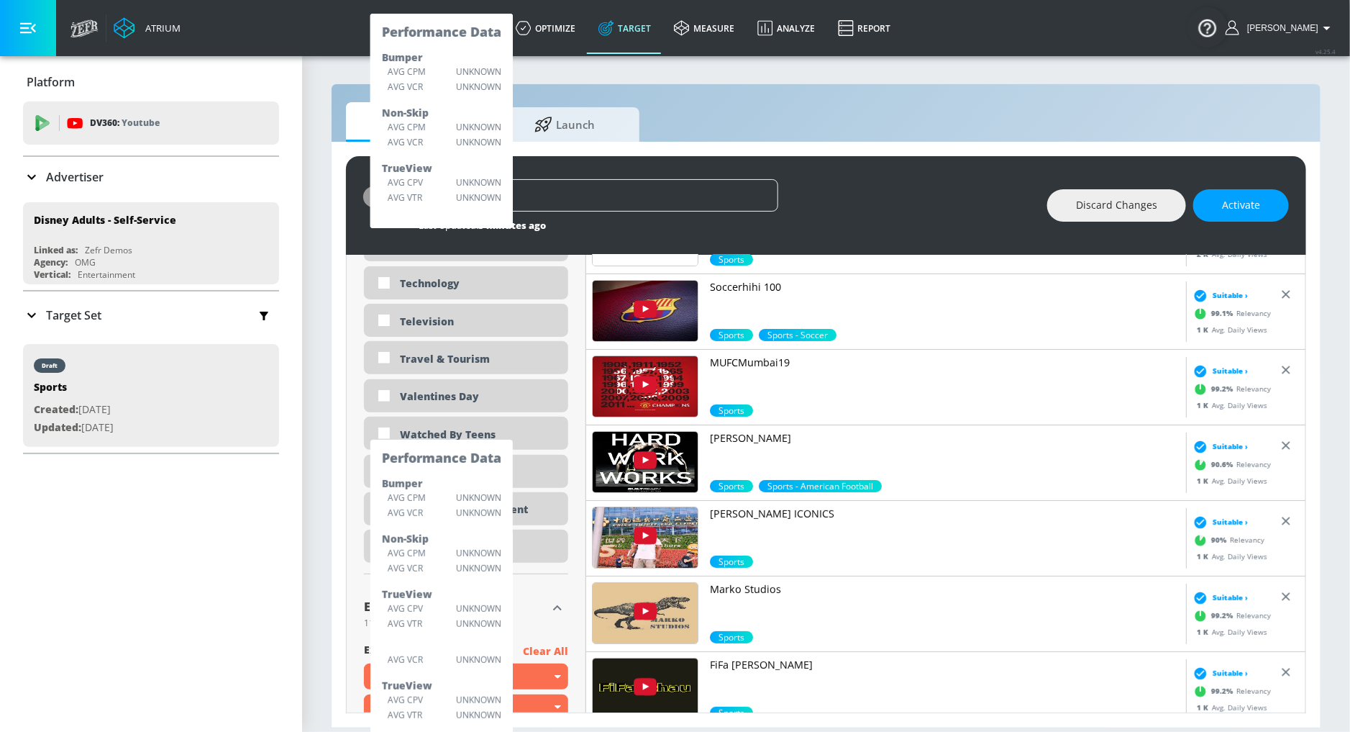
click at [458, 85] on div "Build Launch draft Sports Last Updated: 3 minutes ago Discard Changes Activate …" at bounding box center [826, 405] width 991 height 645
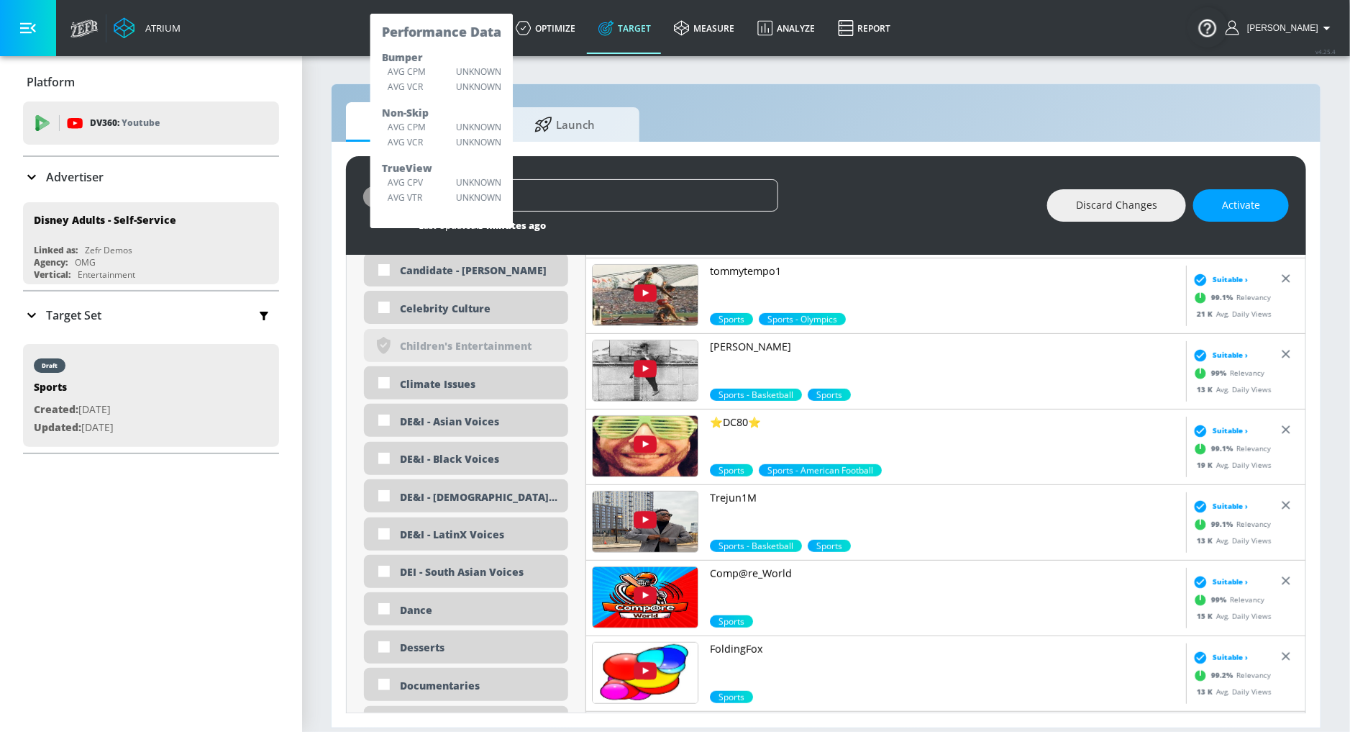
scroll to position [1062, 0]
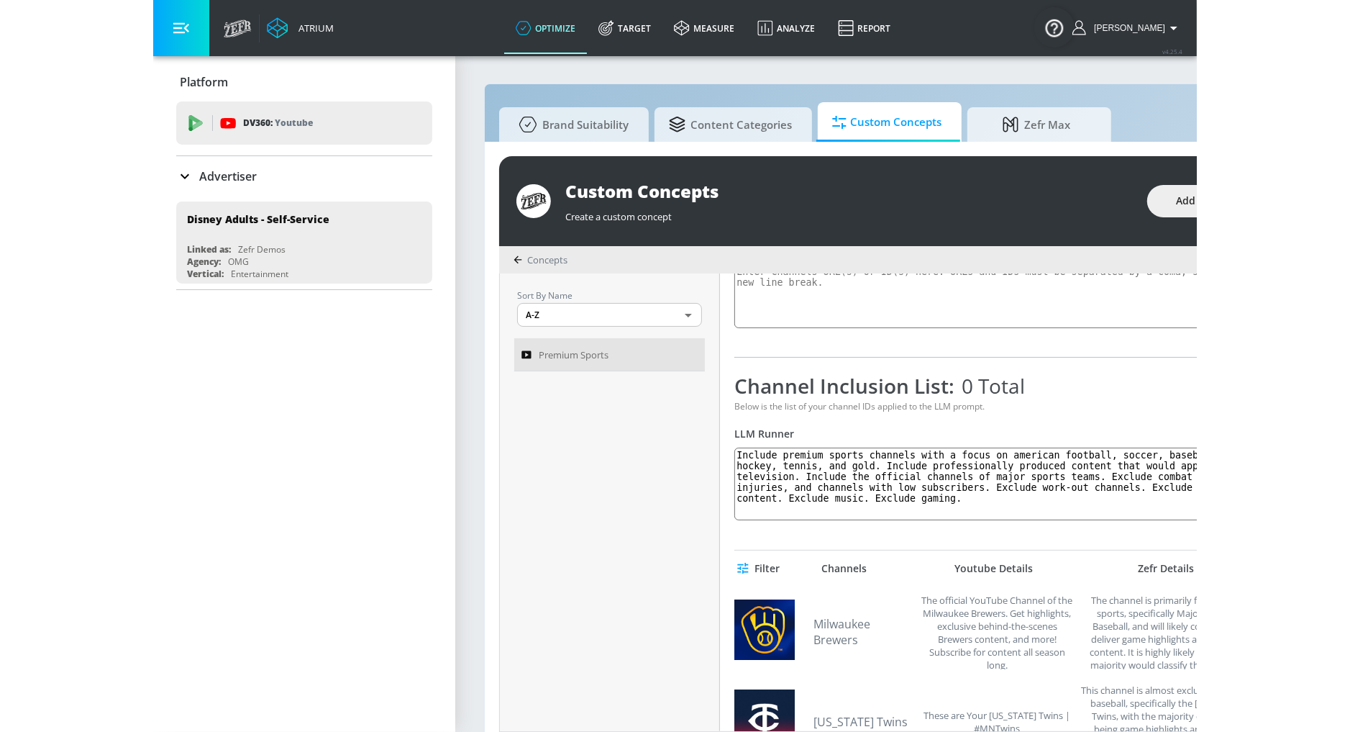
scroll to position [102, 0]
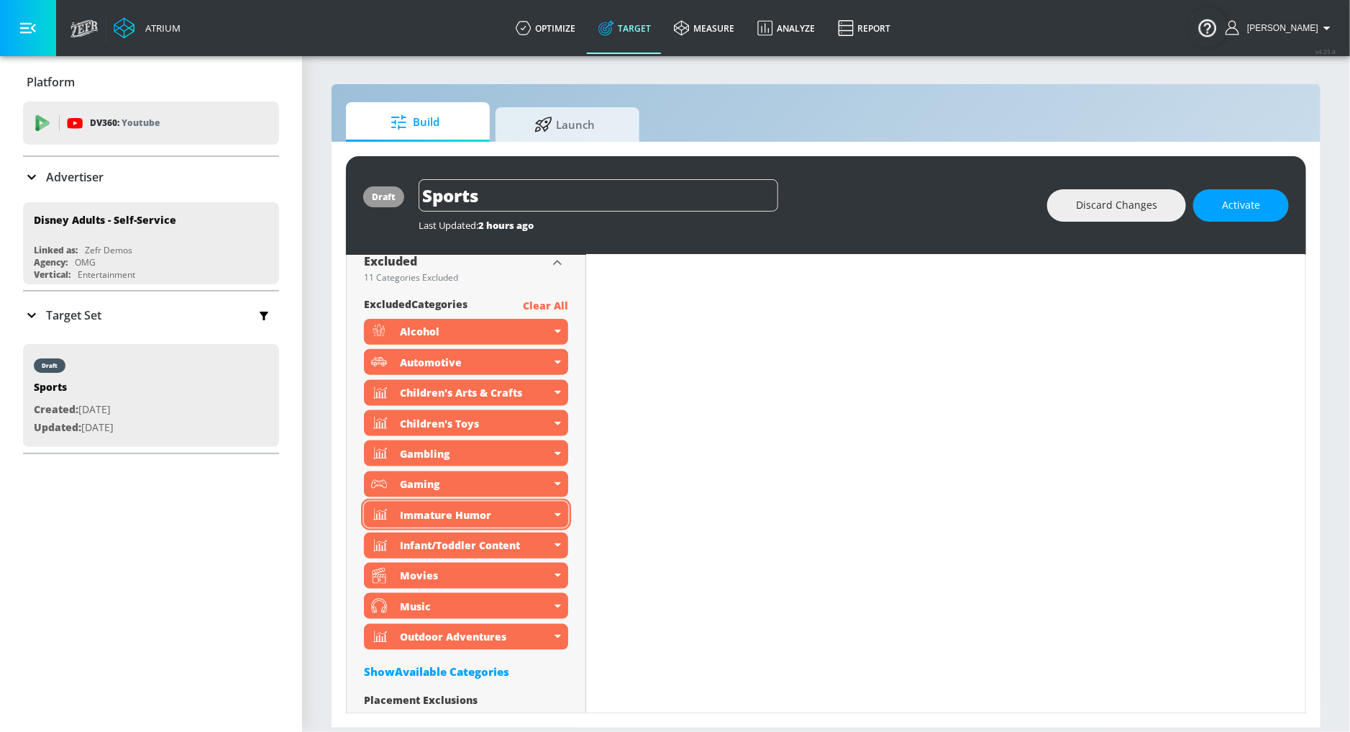
scroll to position [909, 0]
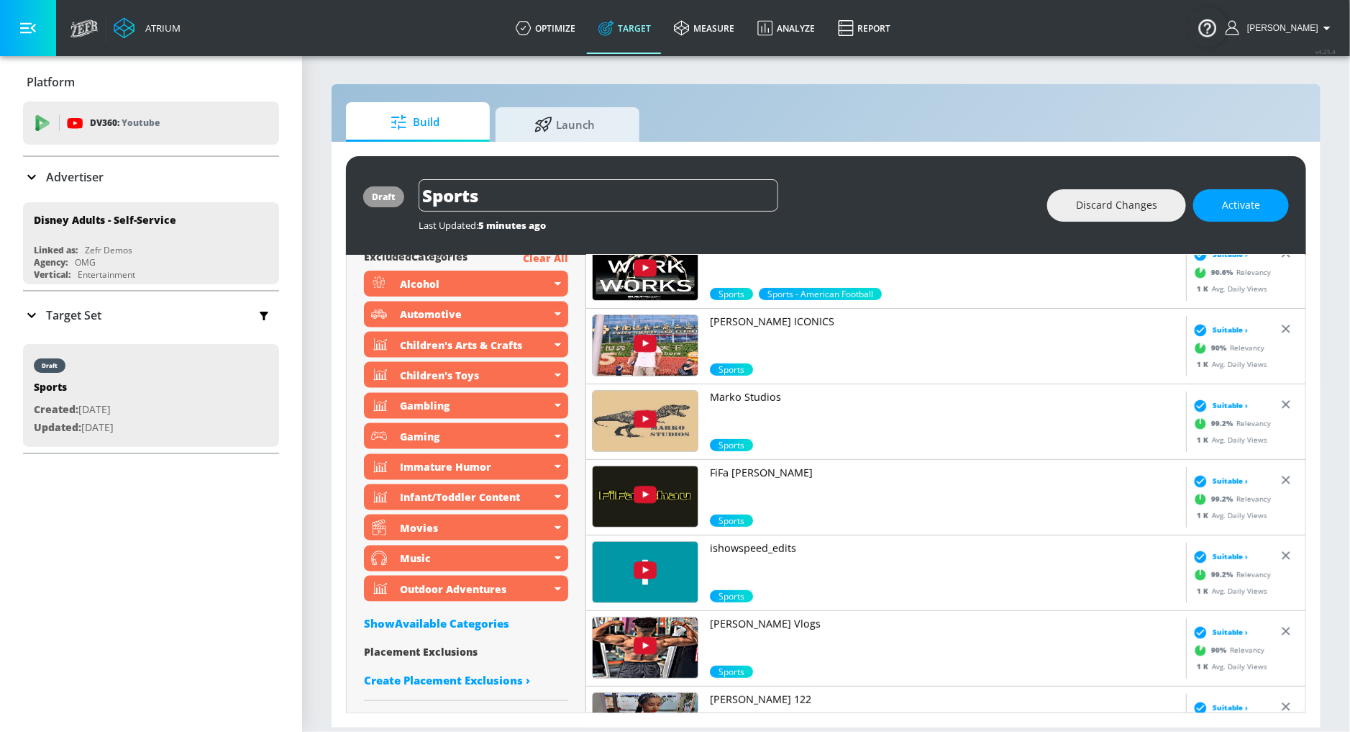
scroll to position [5114, 0]
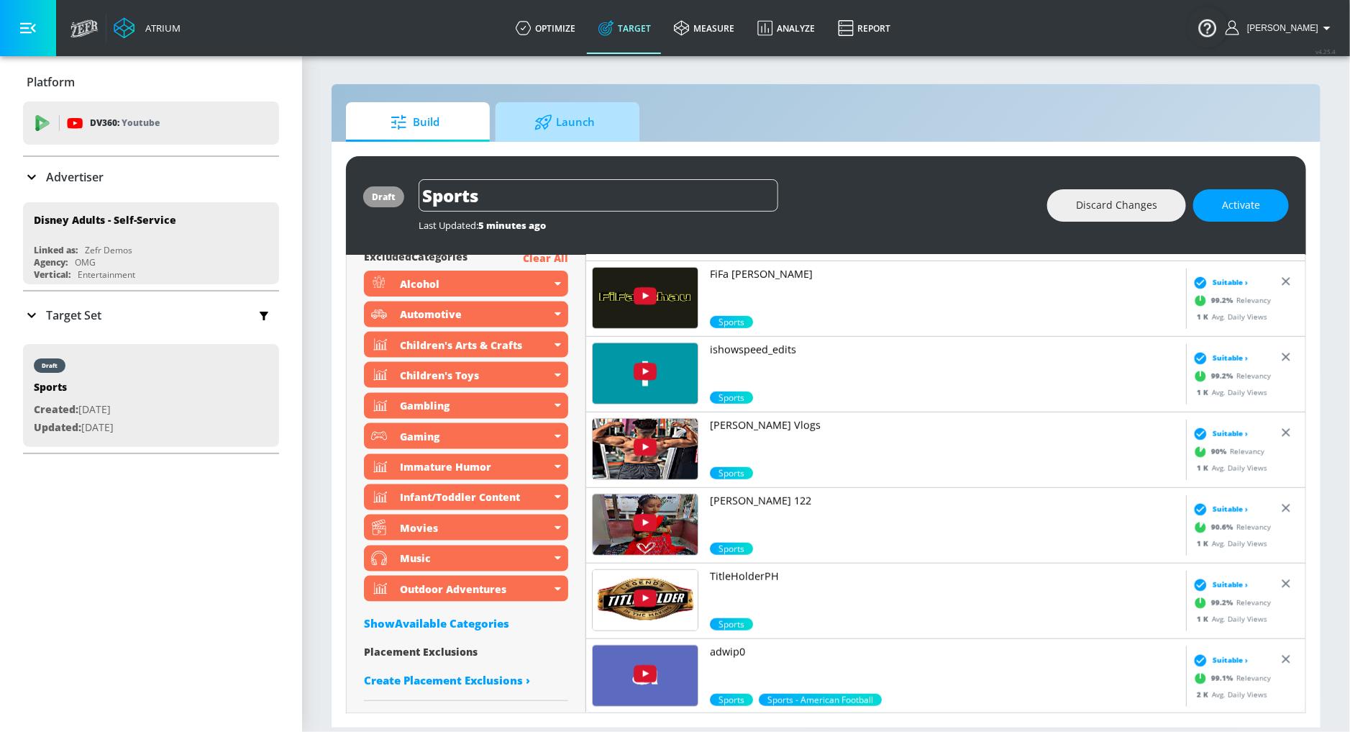
click at [583, 123] on span "Launch" at bounding box center [564, 122] width 109 height 35
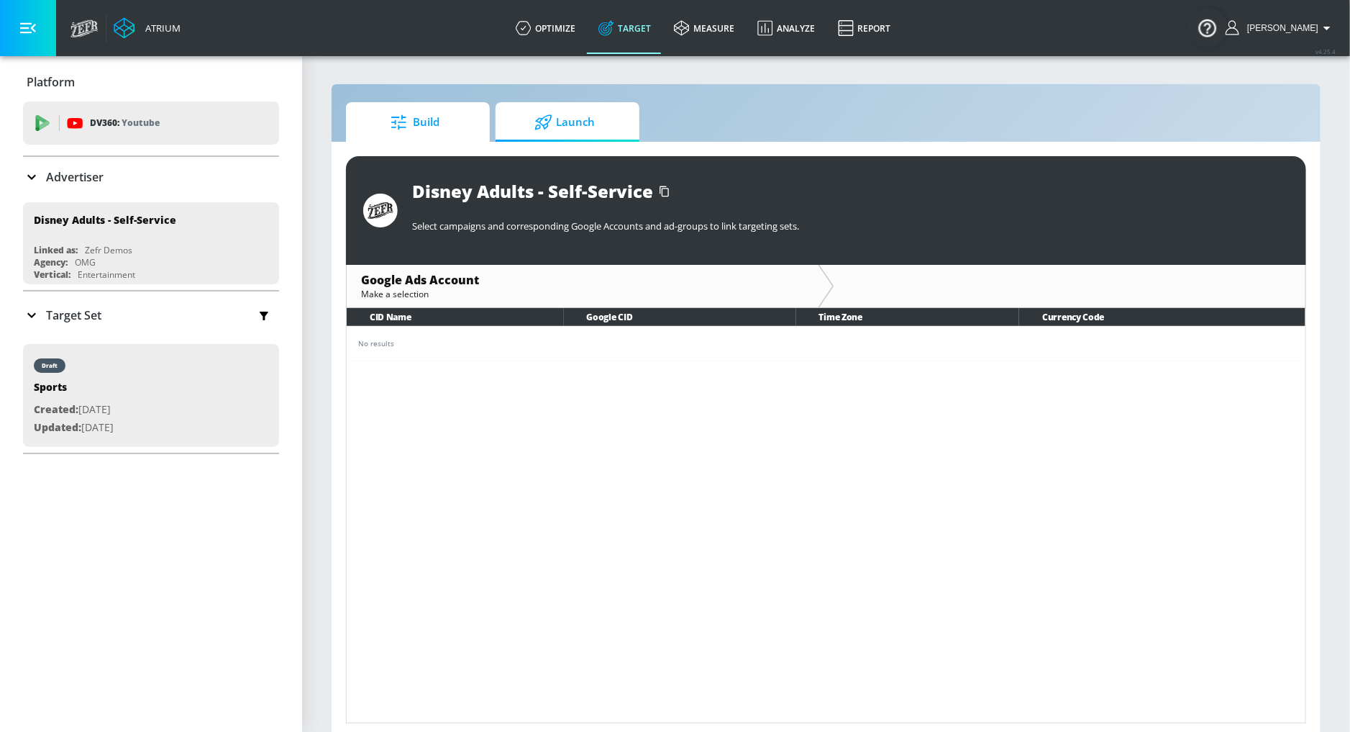
click at [427, 140] on link "Build" at bounding box center [418, 122] width 144 height 40
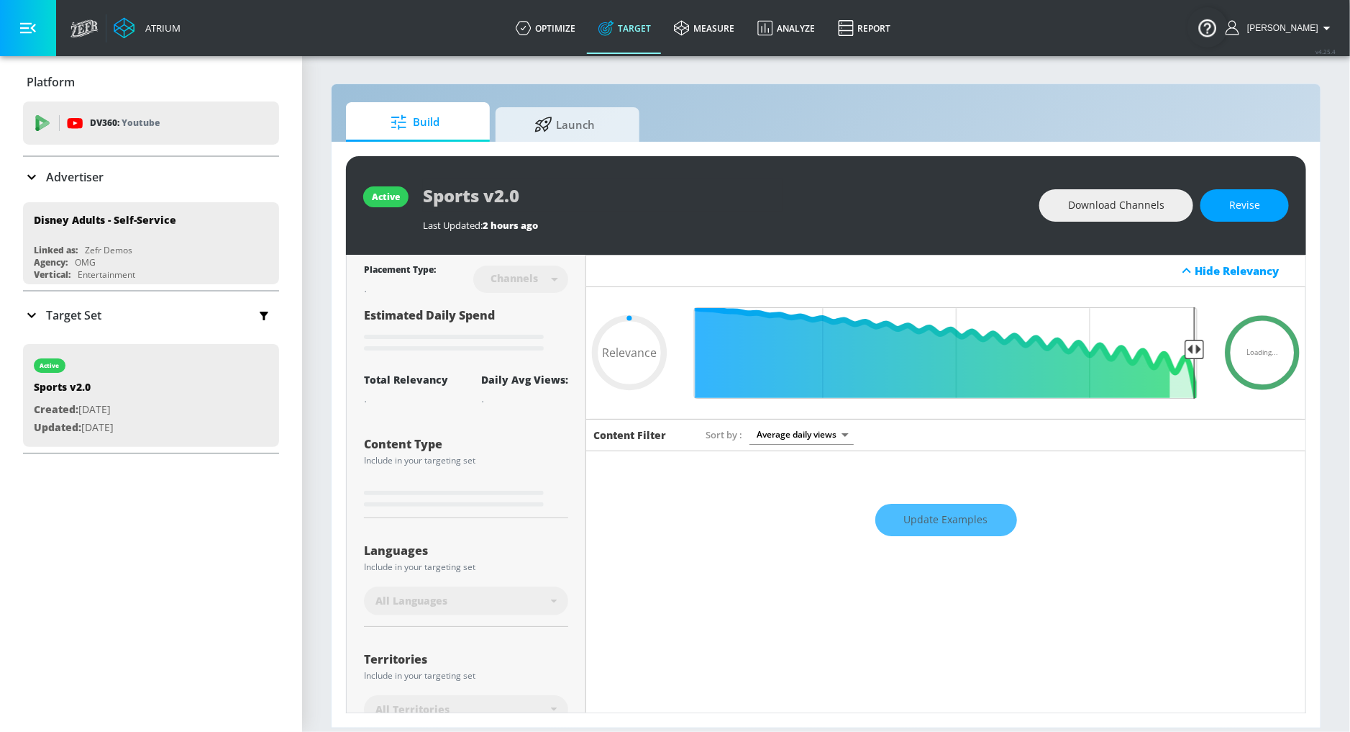
type input "0.69"
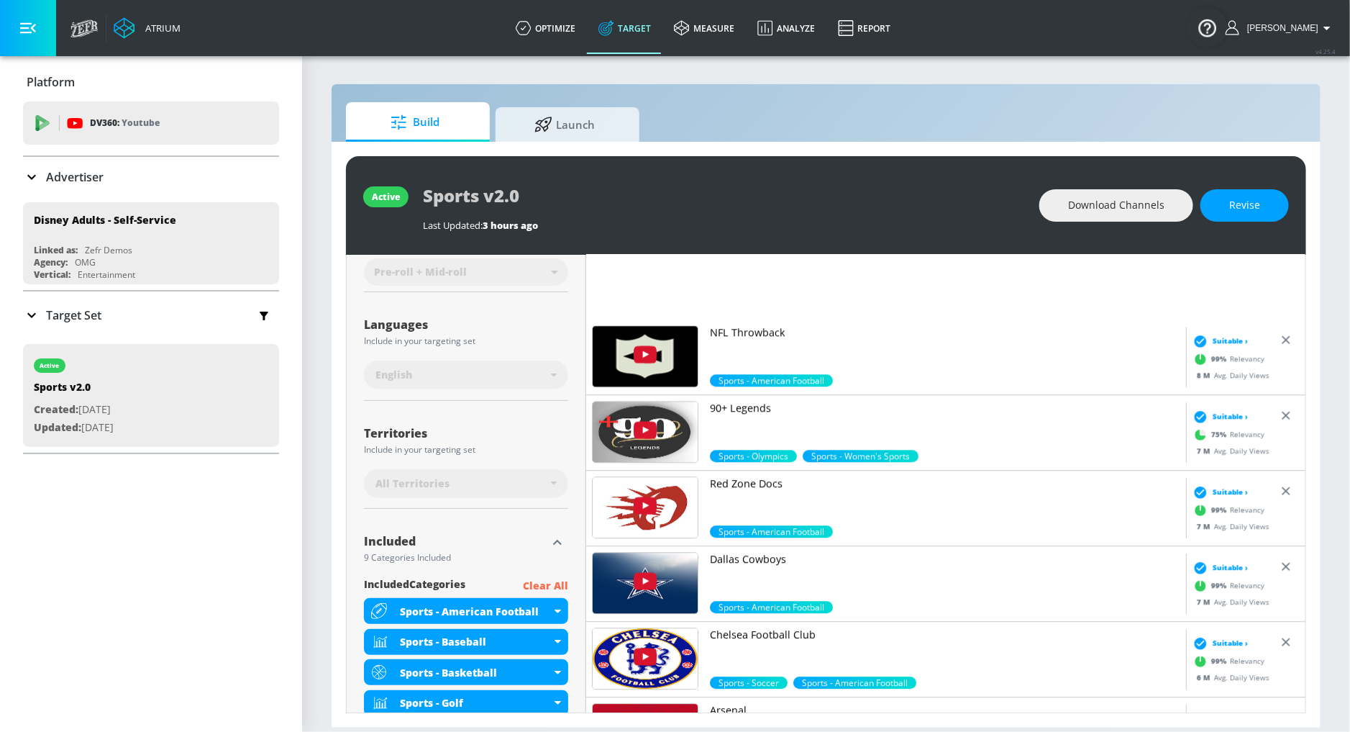
scroll to position [2750, 0]
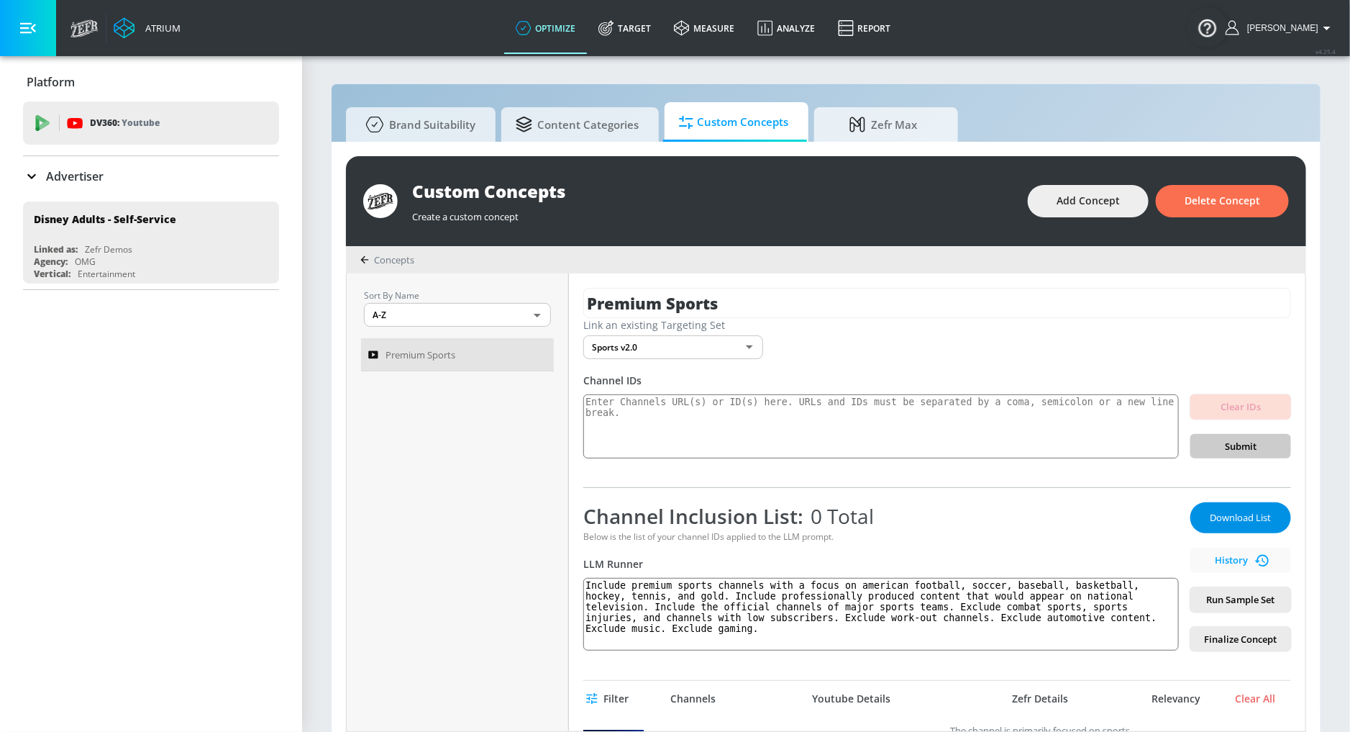
click at [1264, 521] on span "Download List" at bounding box center [1241, 517] width 72 height 17
click at [1264, 521] on div "Download List History Run Sample Set Finalize Concept" at bounding box center [1241, 576] width 101 height 149
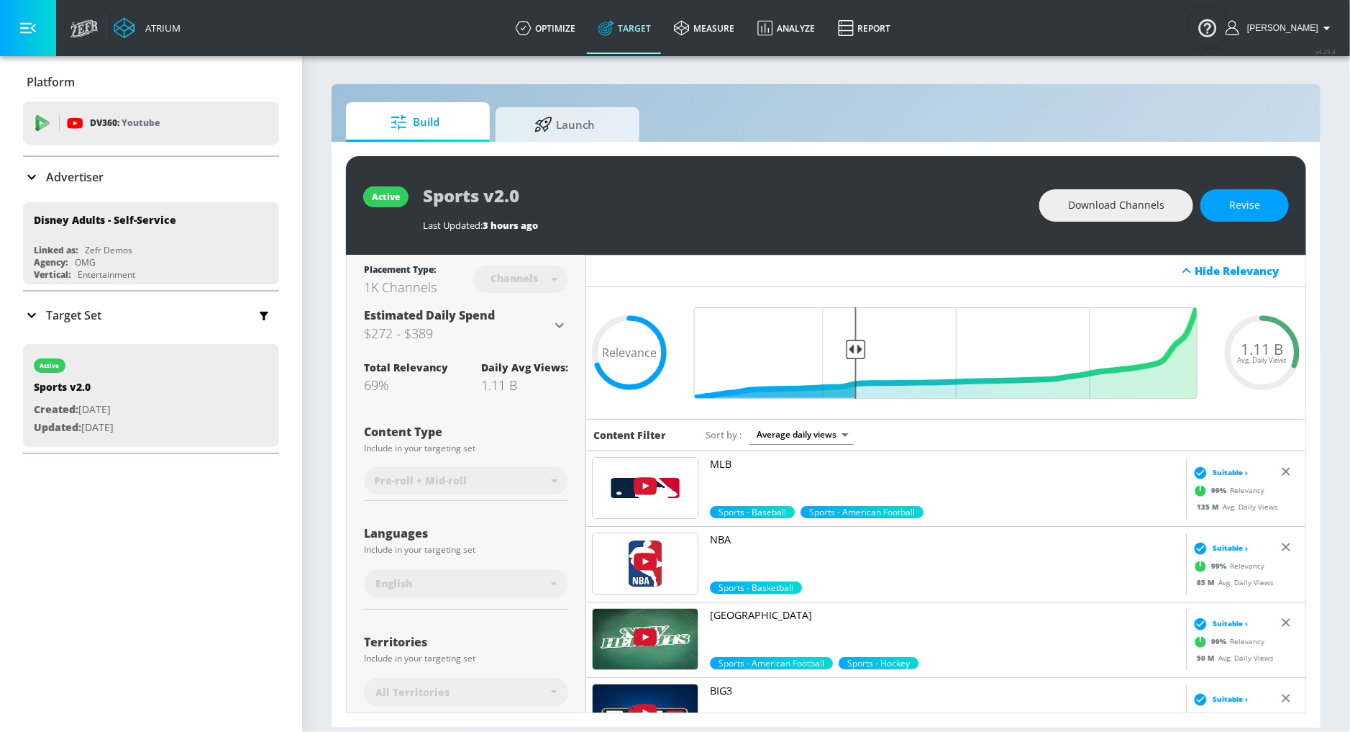
click at [675, 505] on img at bounding box center [645, 488] width 105 height 60
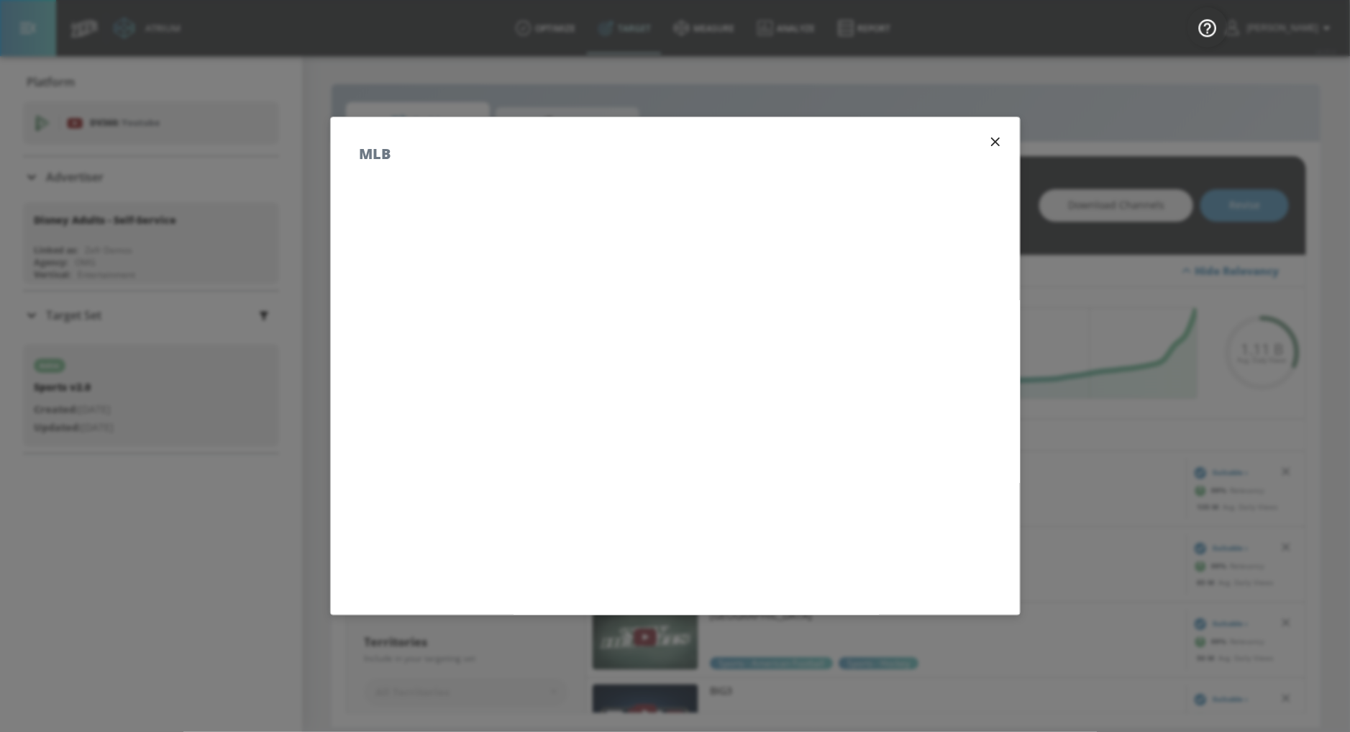
click at [1005, 136] on div "MLB" at bounding box center [675, 146] width 689 height 58
click at [996, 139] on icon "button" at bounding box center [996, 142] width 16 height 16
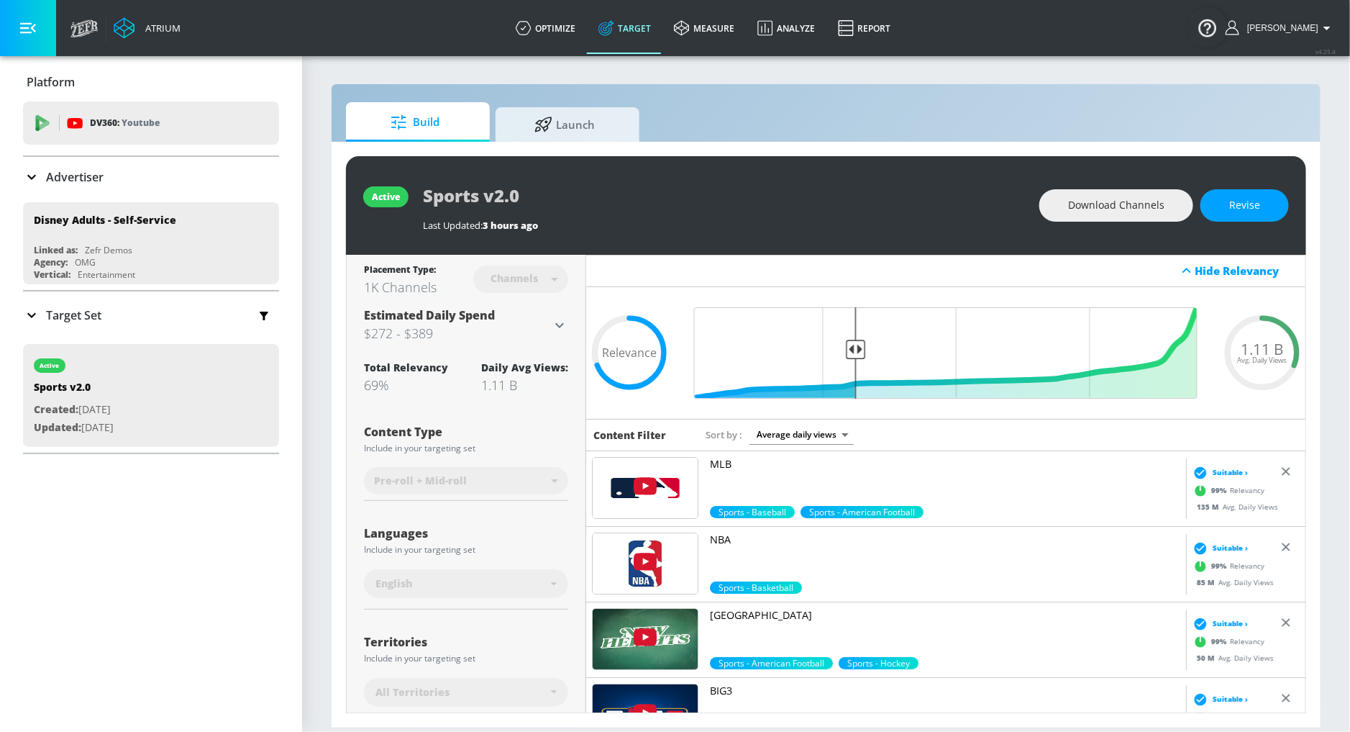
click at [787, 472] on link "MLB" at bounding box center [945, 481] width 471 height 49
click at [653, 540] on img at bounding box center [645, 563] width 105 height 60
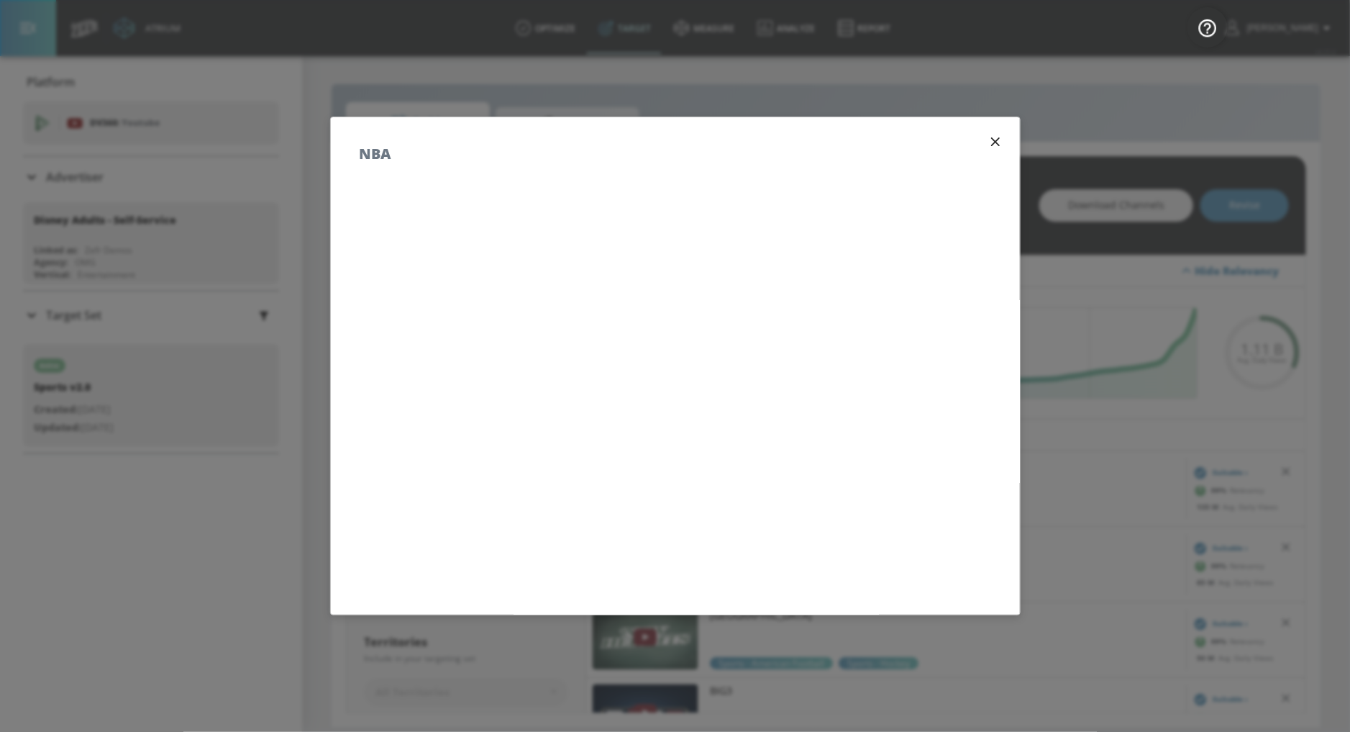
click at [997, 139] on icon "button" at bounding box center [995, 141] width 9 height 9
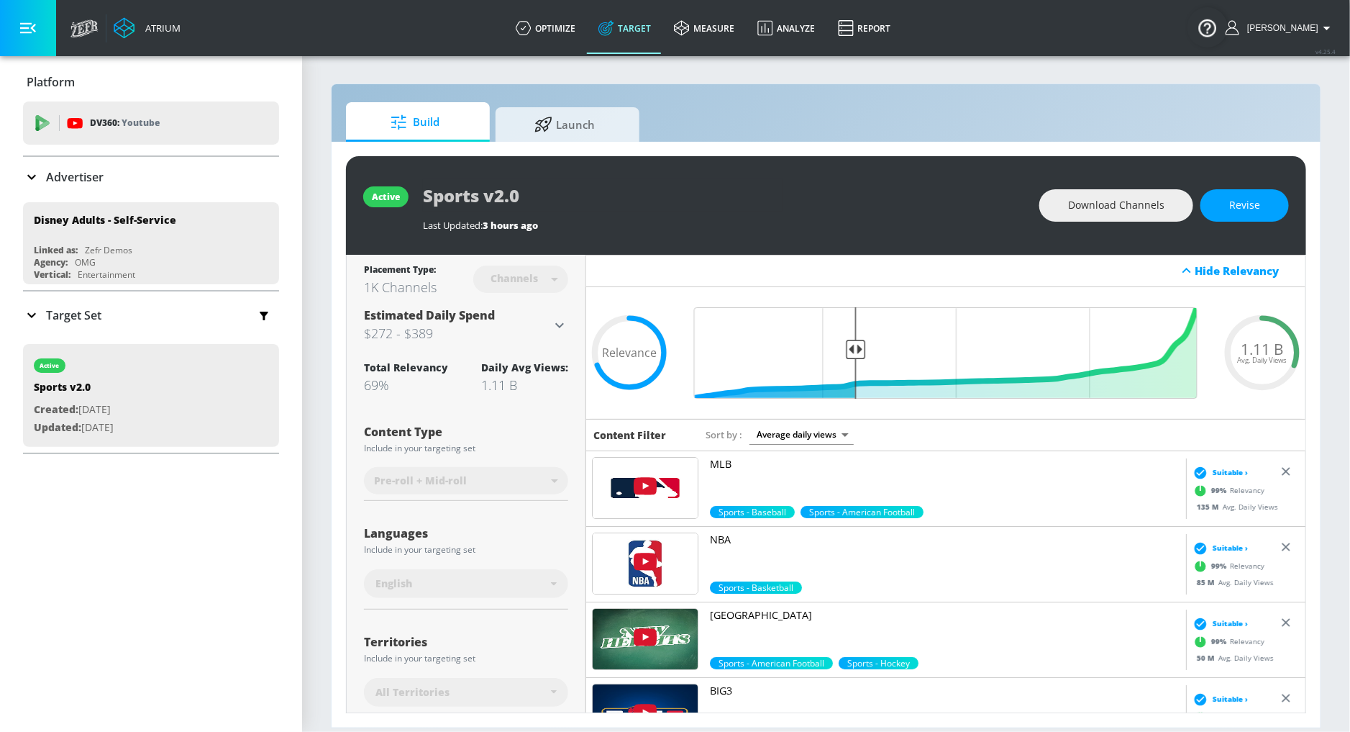
click at [723, 542] on p "NBA" at bounding box center [945, 539] width 471 height 14
